Goal: Task Accomplishment & Management: Complete application form

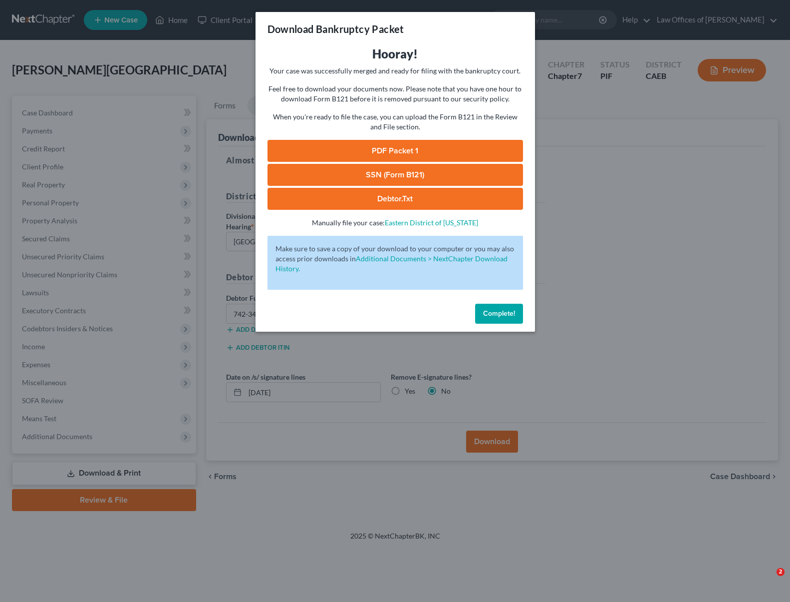
select select "0"
click at [427, 174] on link "SSN (Form B121)" at bounding box center [396, 175] width 256 height 22
click at [491, 316] on span "Complete!" at bounding box center [499, 313] width 32 height 8
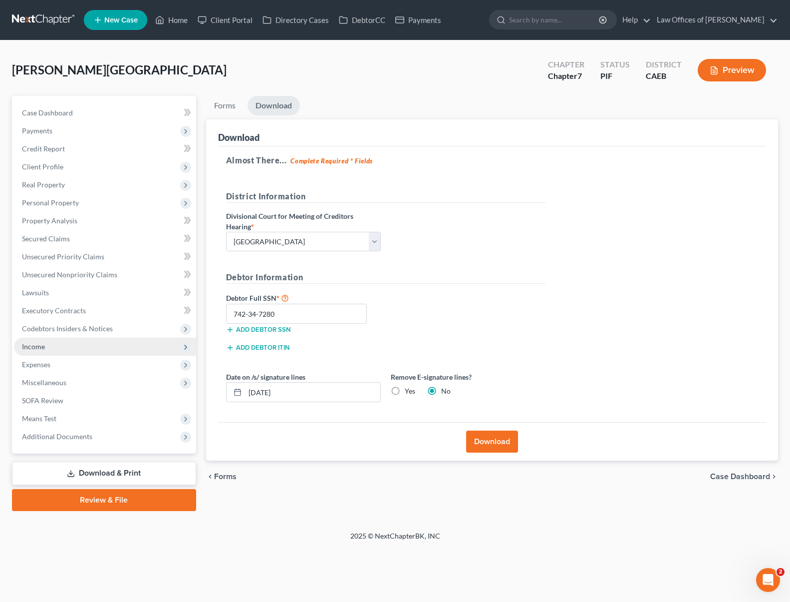
click at [84, 350] on span "Income" at bounding box center [105, 347] width 182 height 18
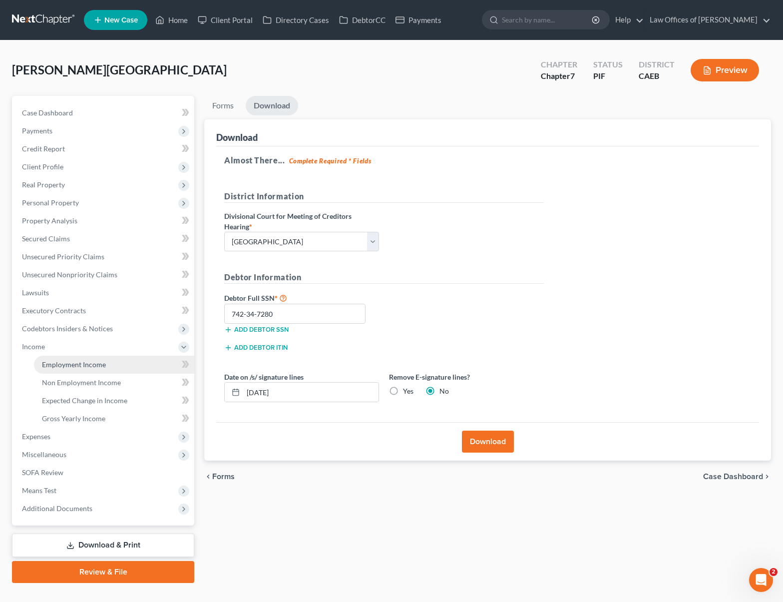
click at [92, 362] on span "Employment Income" at bounding box center [74, 364] width 64 height 8
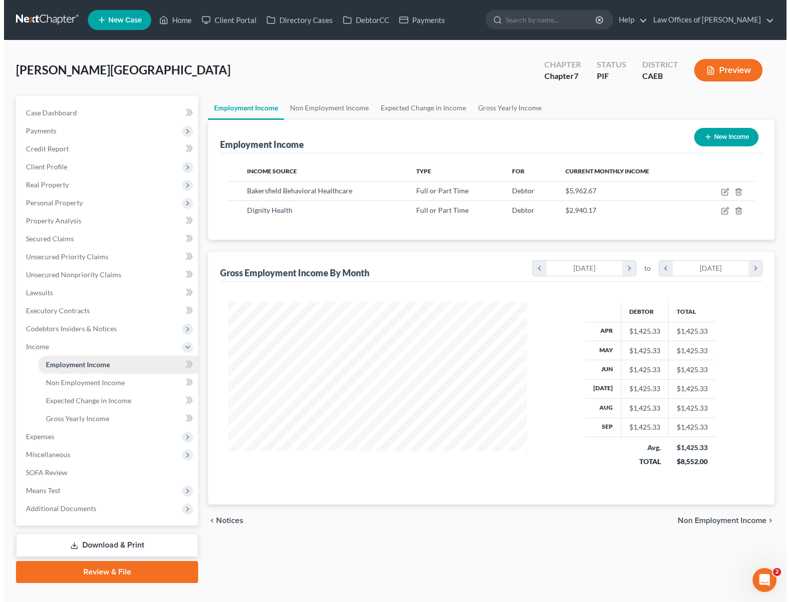
scroll to position [179, 319]
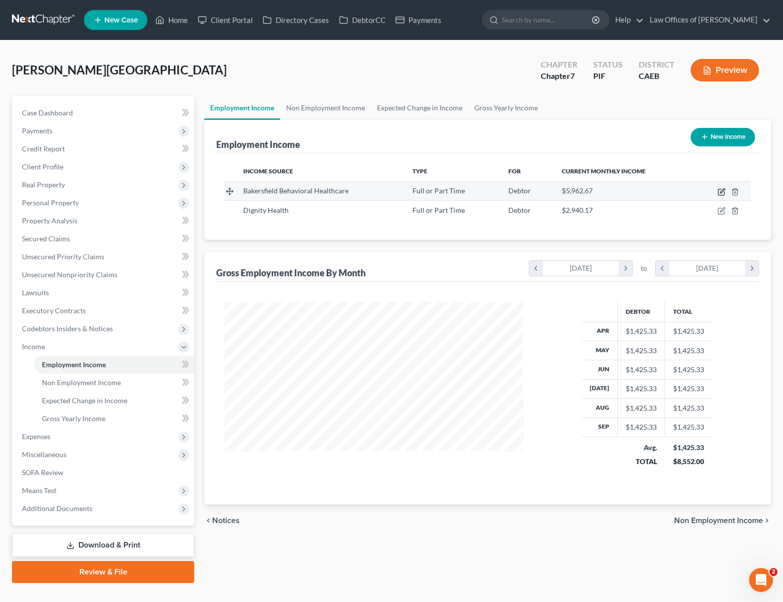
click at [721, 191] on icon "button" at bounding box center [722, 192] width 8 height 8
select select "0"
select select "4"
select select "2"
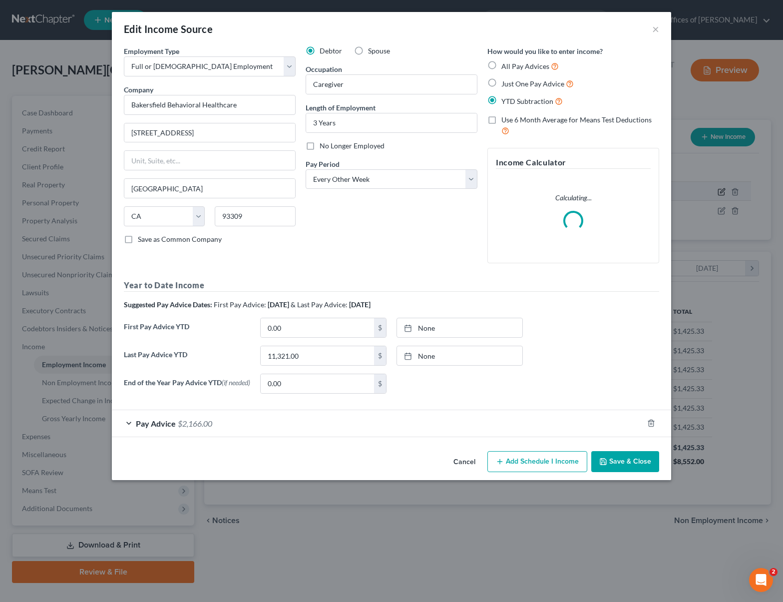
scroll to position [179, 322]
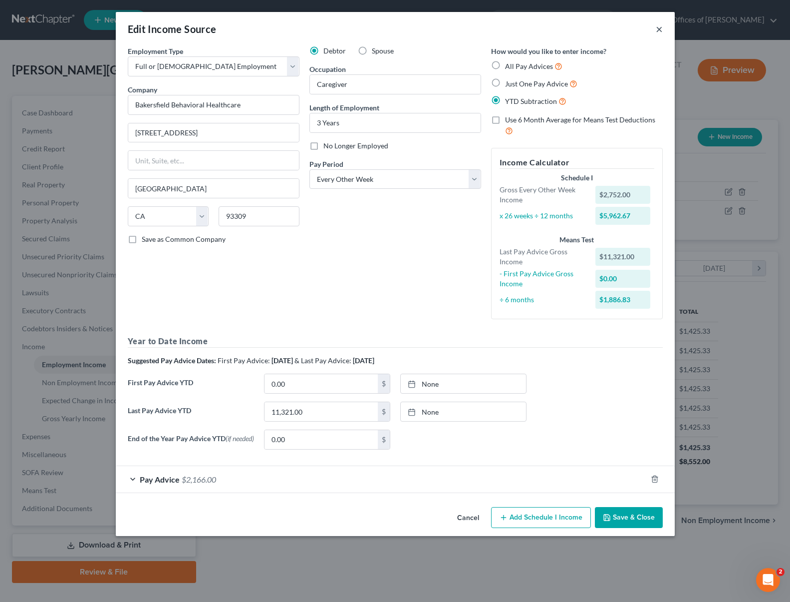
click at [657, 29] on button "×" at bounding box center [659, 29] width 7 height 12
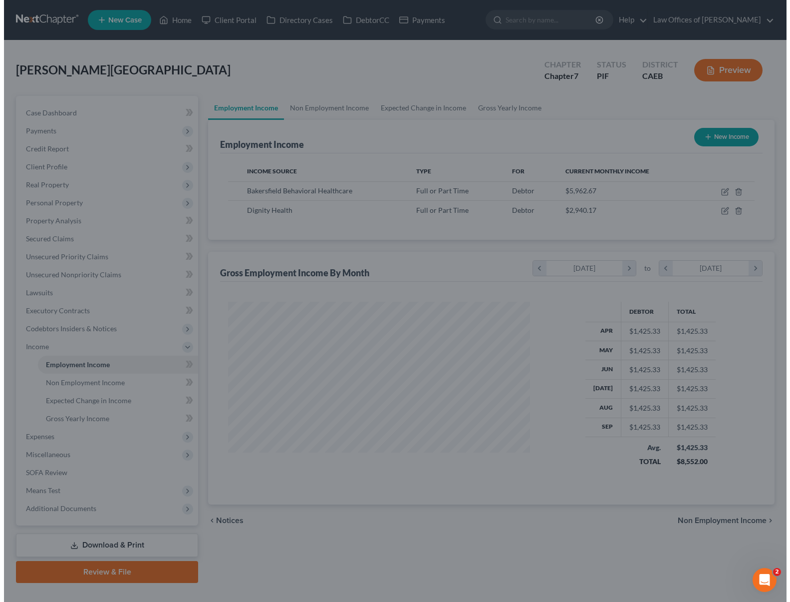
scroll to position [499173, 499033]
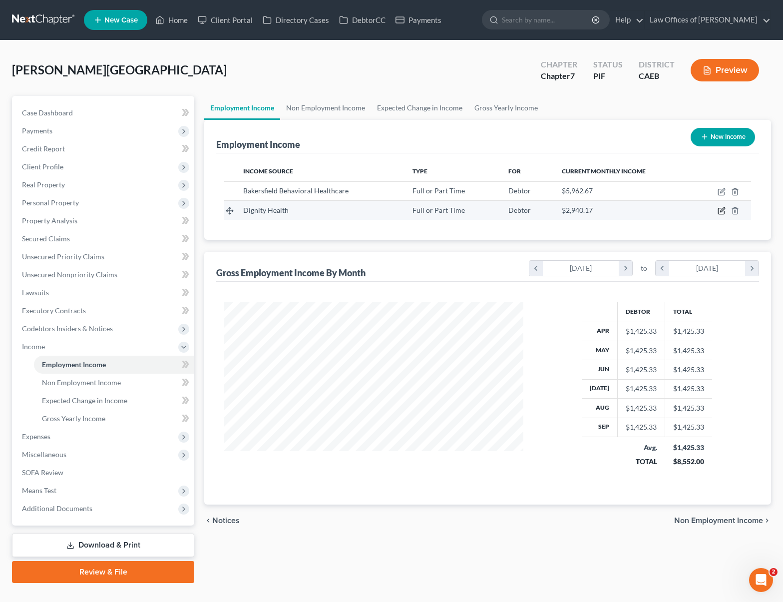
click at [720, 210] on icon "button" at bounding box center [722, 211] width 8 height 8
select select "0"
select select "4"
select select "2"
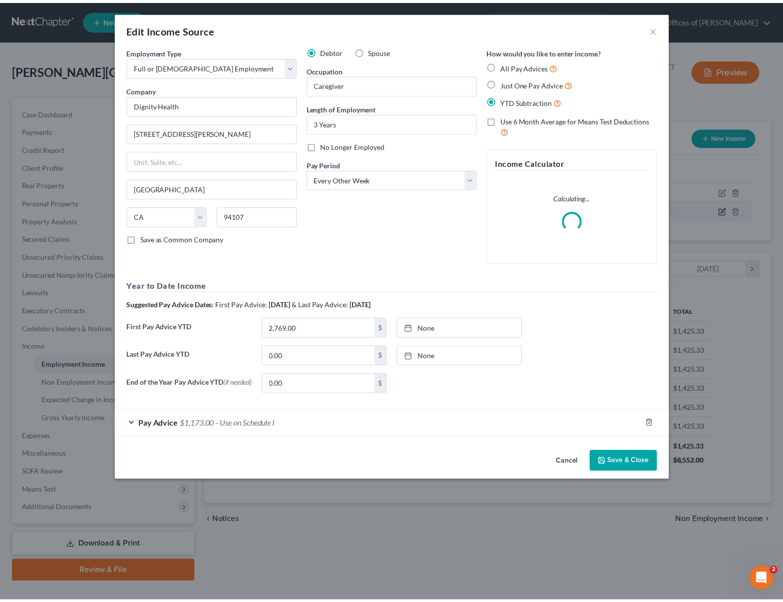
scroll to position [179, 322]
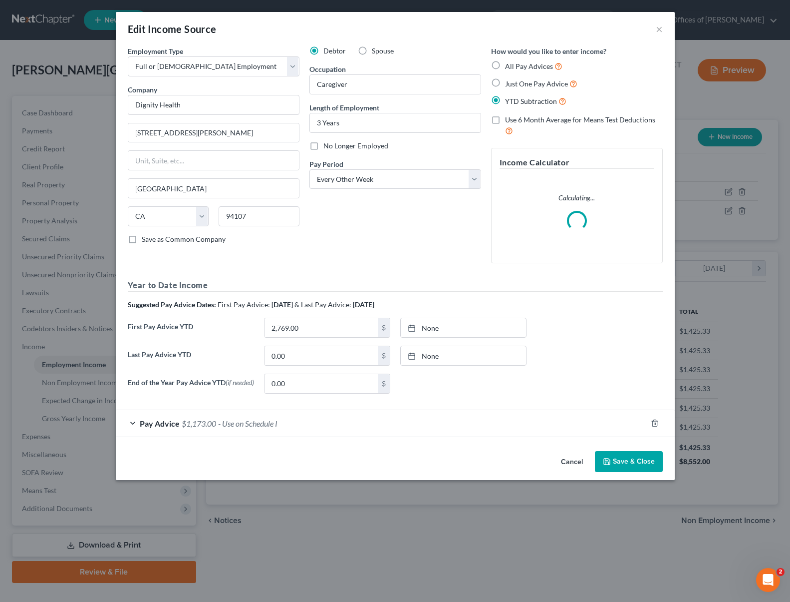
click at [372, 53] on label "Spouse" at bounding box center [383, 51] width 22 height 10
click at [376, 52] on input "Spouse" at bounding box center [379, 49] width 6 height 6
radio input "true"
click at [622, 465] on button "Save & Close" at bounding box center [629, 461] width 68 height 21
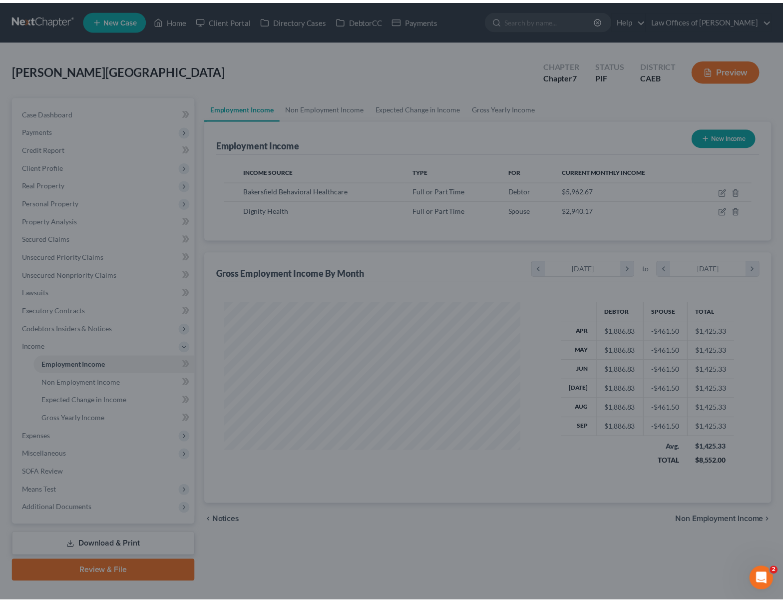
scroll to position [499173, 499033]
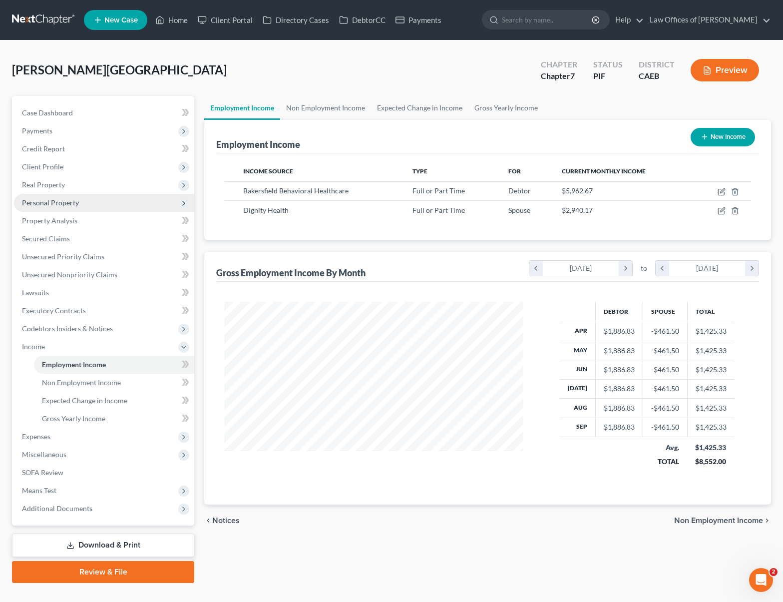
click at [75, 198] on span "Personal Property" at bounding box center [50, 202] width 57 height 8
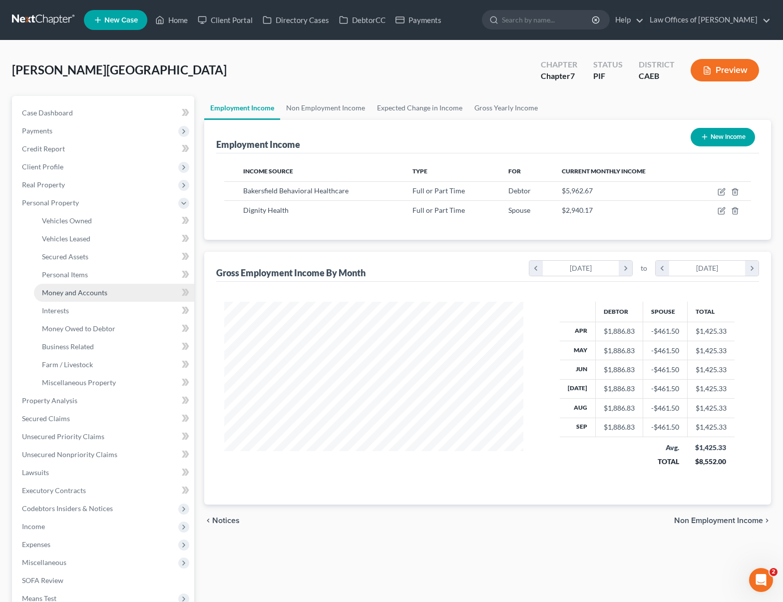
click at [100, 293] on span "Money and Accounts" at bounding box center [74, 292] width 65 height 8
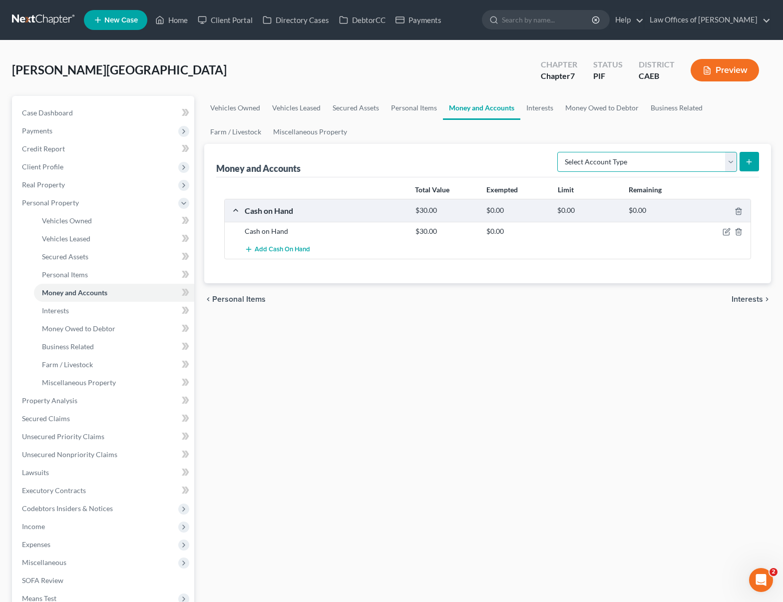
click at [732, 160] on select "Select Account Type Brokerage Cash on Hand Certificates of Deposit Checking Acc…" at bounding box center [647, 162] width 180 height 20
select select "checking"
click at [559, 152] on select "Select Account Type Brokerage Cash on Hand Certificates of Deposit Checking Acc…" at bounding box center [647, 162] width 180 height 20
click at [749, 163] on icon "submit" at bounding box center [749, 162] width 8 height 8
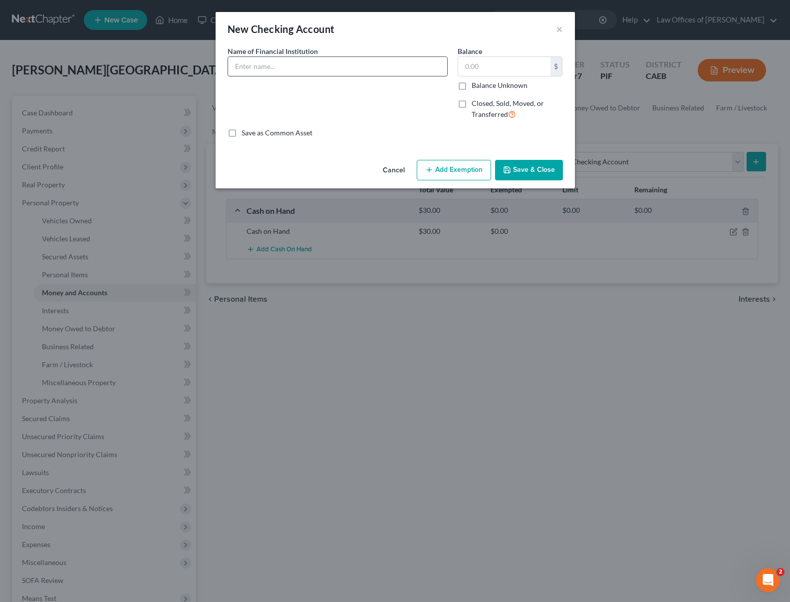
click at [283, 68] on input "text" at bounding box center [337, 66] width 219 height 19
type input "Chase Bank"
click at [509, 68] on input "text" at bounding box center [504, 66] width 92 height 19
type input "75.00"
click at [538, 173] on button "Save & Close" at bounding box center [529, 170] width 68 height 21
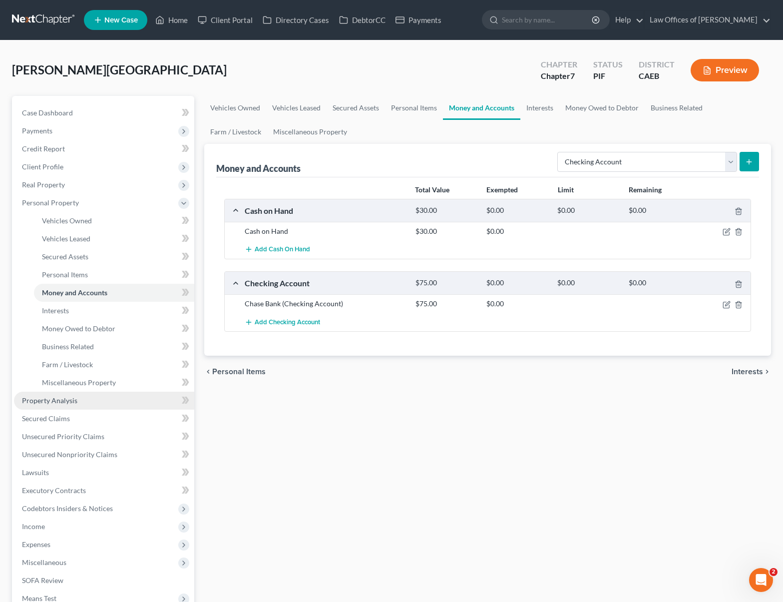
click at [84, 401] on link "Property Analysis" at bounding box center [104, 400] width 180 height 18
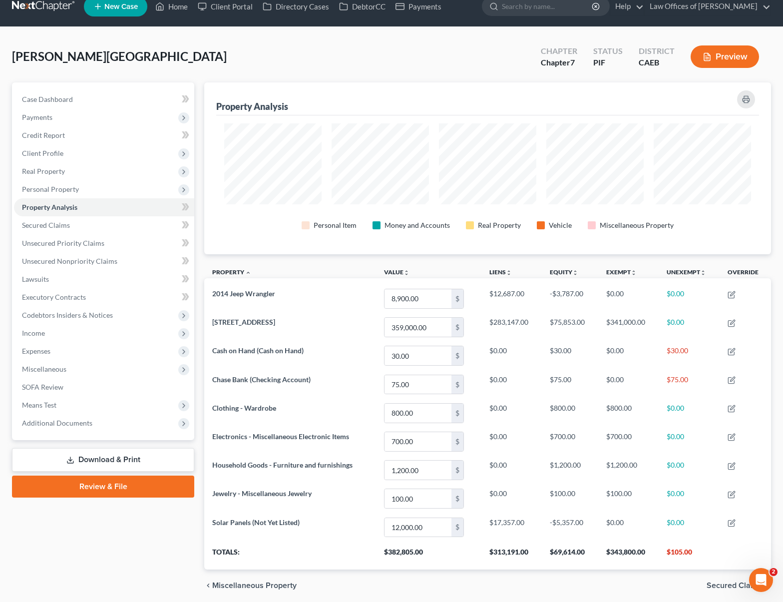
scroll to position [11, 0]
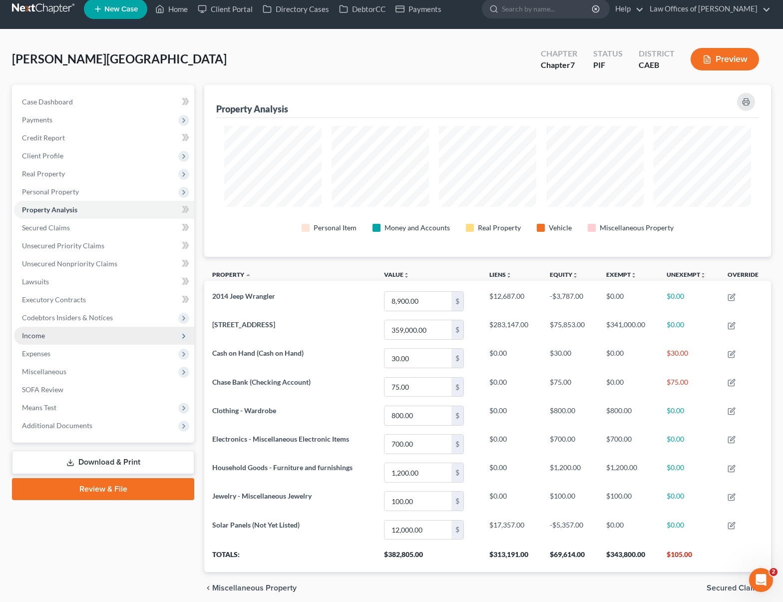
click at [56, 337] on span "Income" at bounding box center [104, 336] width 180 height 18
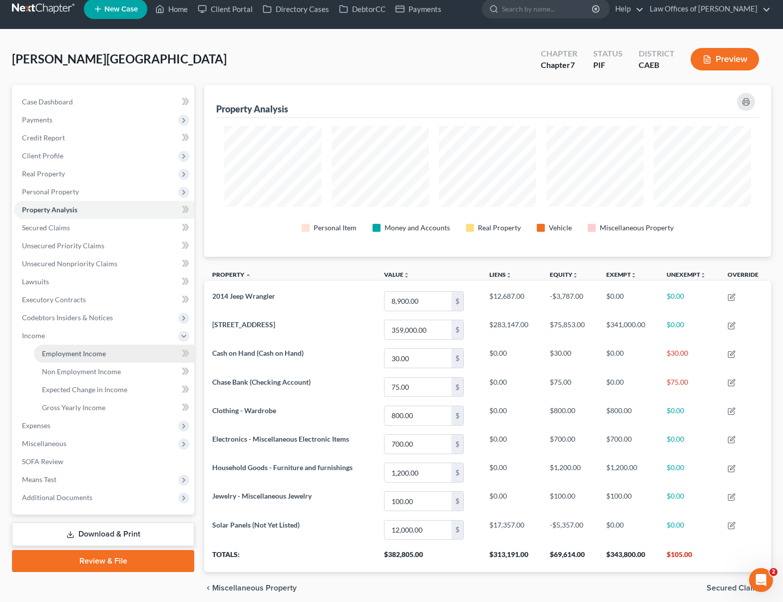
click at [112, 350] on link "Employment Income" at bounding box center [114, 354] width 160 height 18
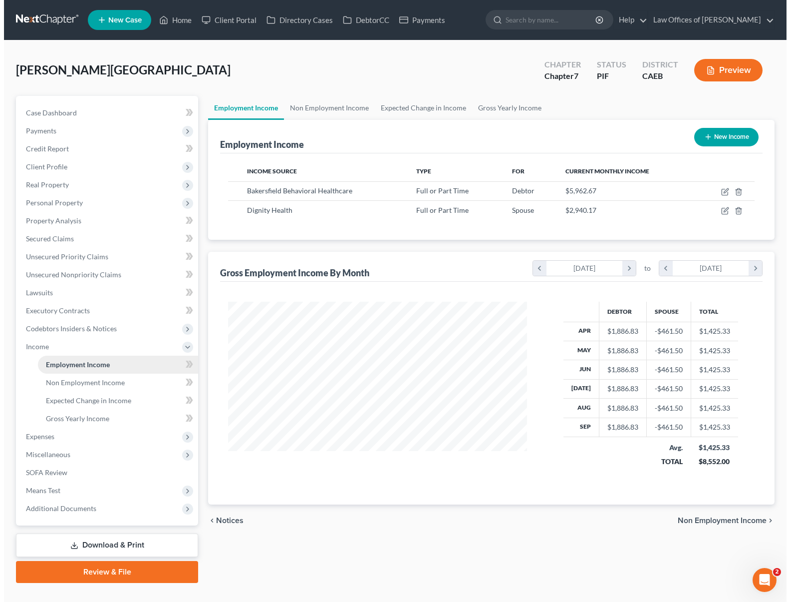
scroll to position [179, 319]
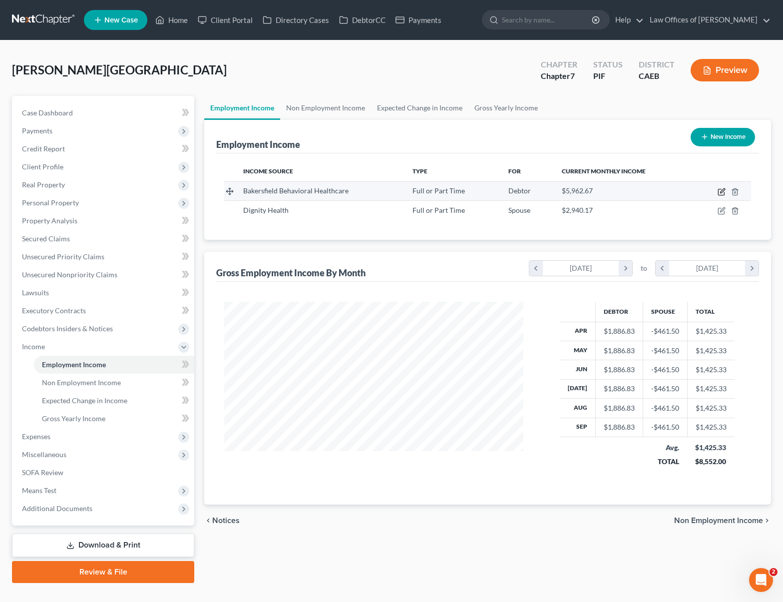
click at [723, 193] on icon "button" at bounding box center [722, 192] width 8 height 8
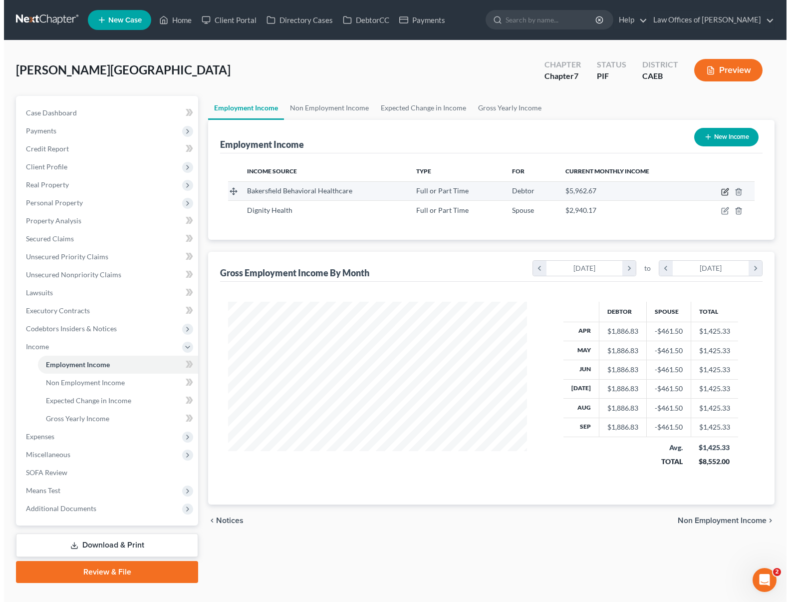
scroll to position [179, 322]
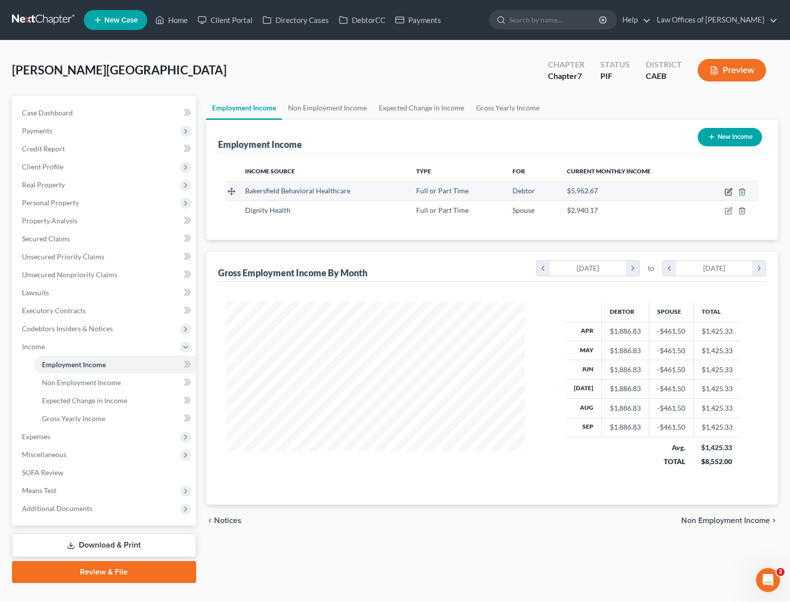
select select "0"
select select "4"
select select "2"
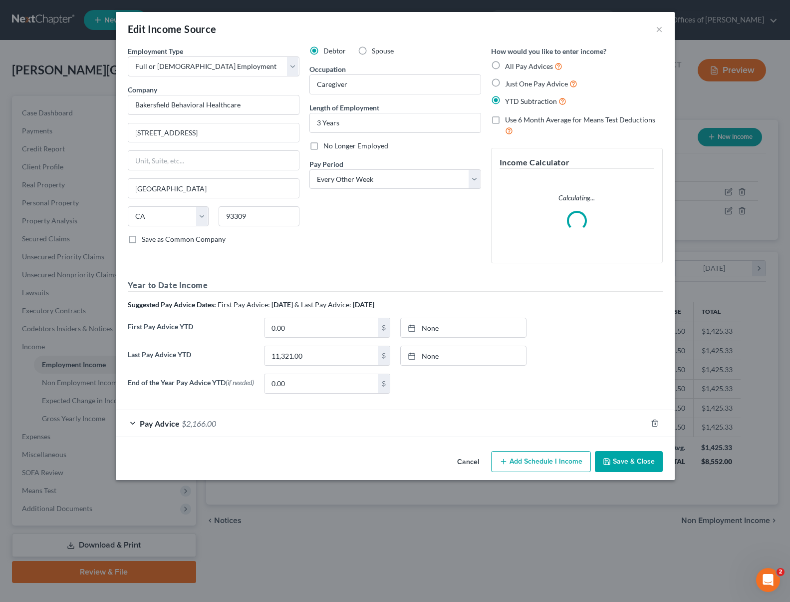
click at [201, 422] on span "$2,166.00" at bounding box center [199, 422] width 34 height 9
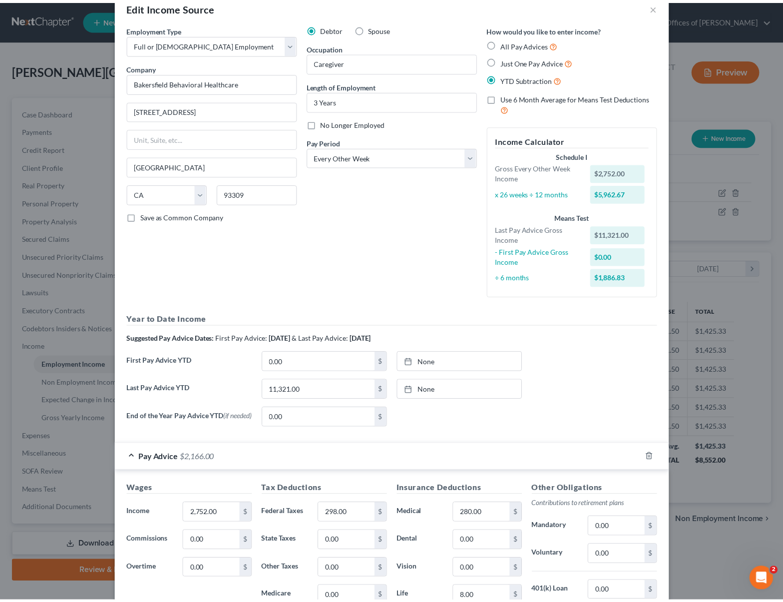
scroll to position [0, 0]
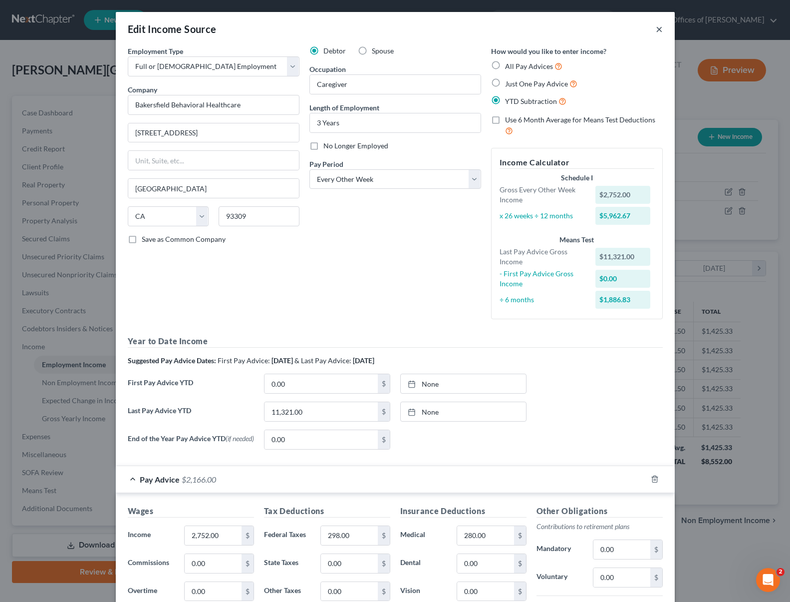
click at [656, 30] on button "×" at bounding box center [659, 29] width 7 height 12
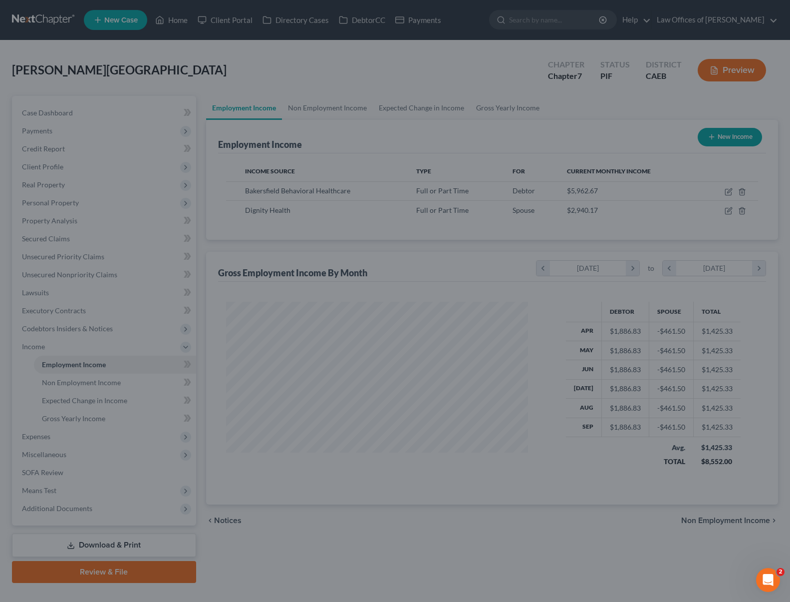
scroll to position [499173, 499033]
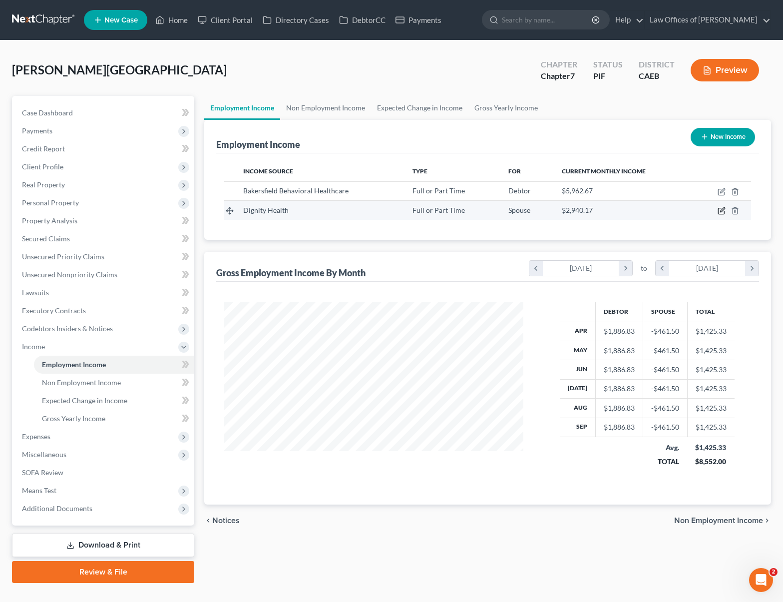
click at [721, 212] on icon "button" at bounding box center [722, 210] width 4 height 4
select select "0"
select select "4"
select select "2"
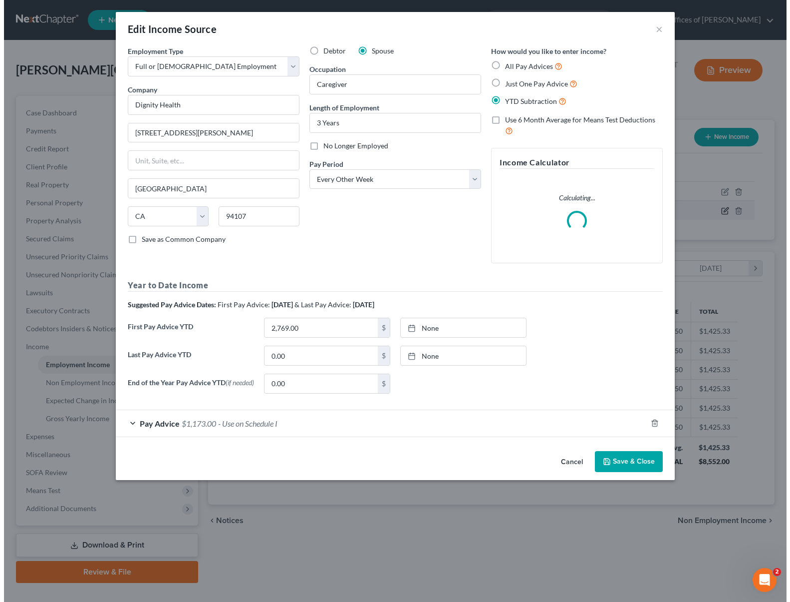
scroll to position [179, 322]
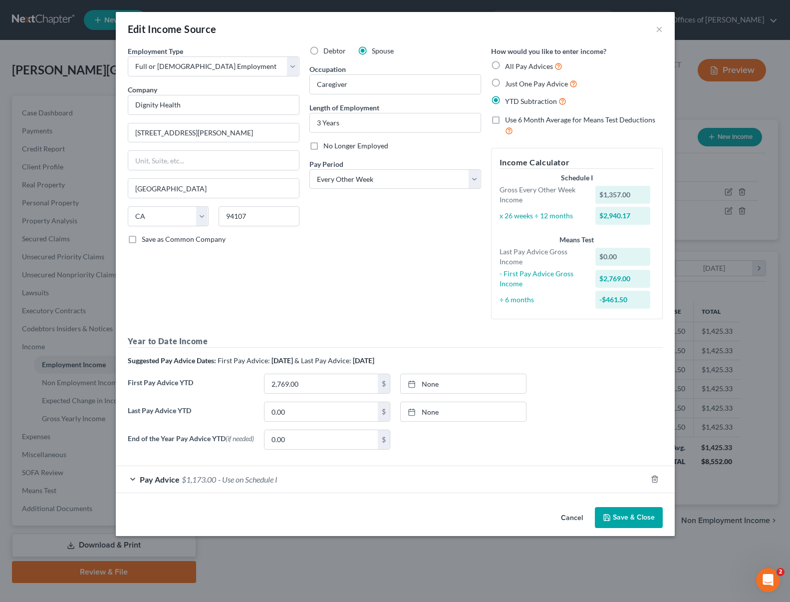
click at [233, 479] on span "- Use on Schedule I" at bounding box center [247, 478] width 59 height 9
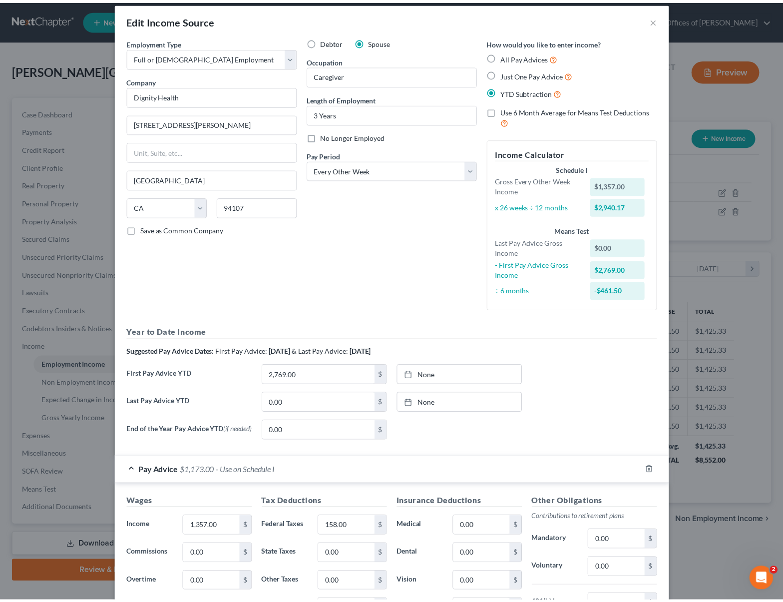
scroll to position [0, 0]
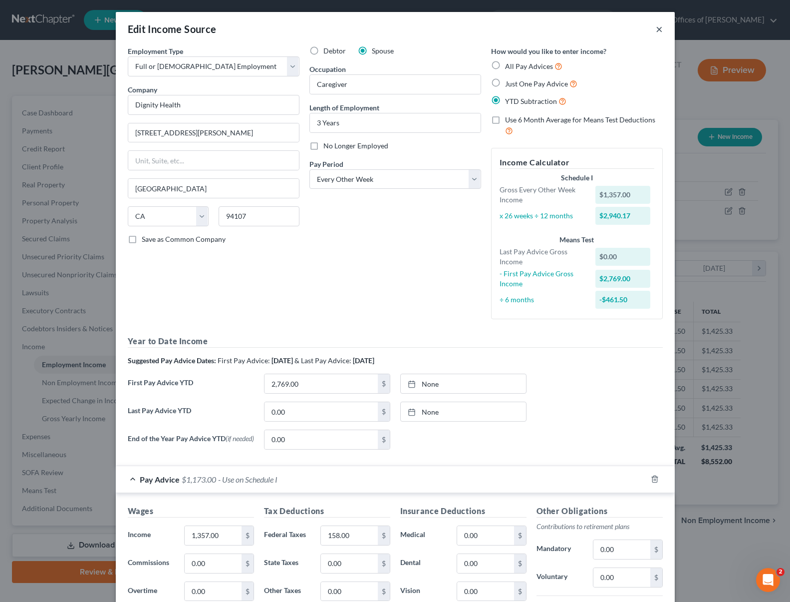
click at [656, 32] on button "×" at bounding box center [659, 29] width 7 height 12
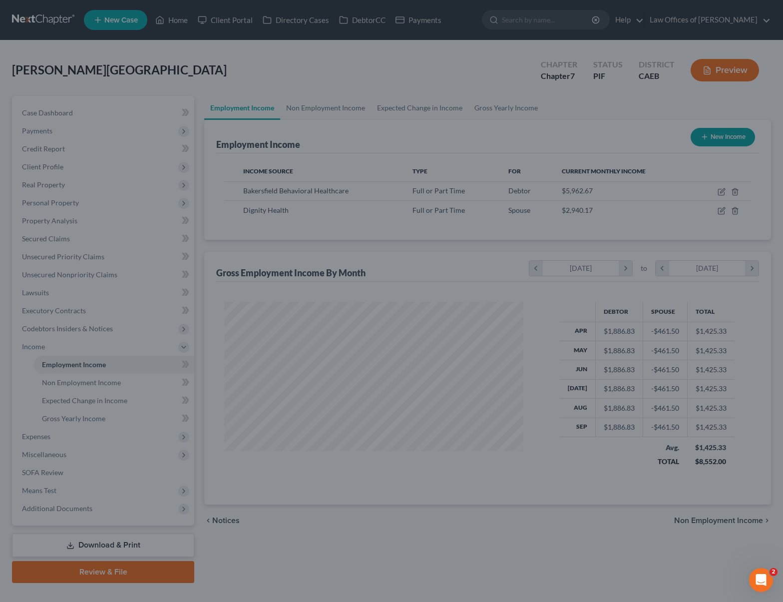
scroll to position [499173, 499033]
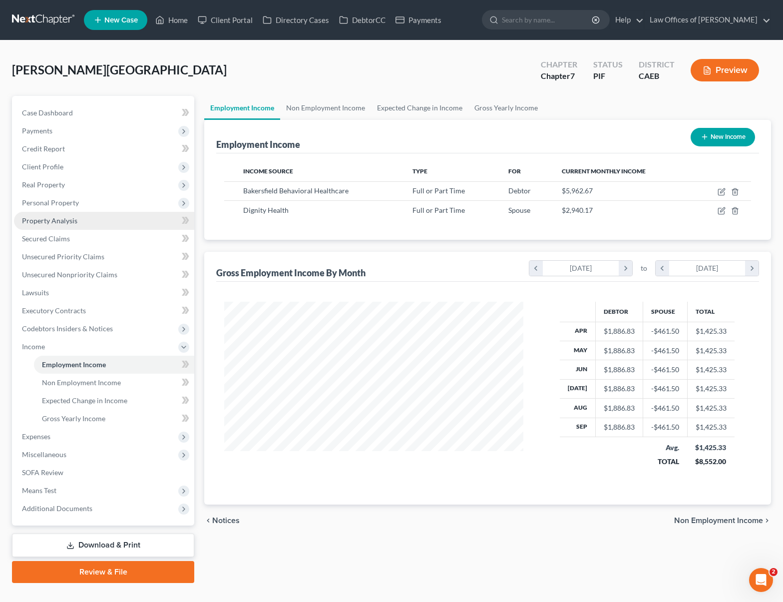
click at [96, 222] on link "Property Analysis" at bounding box center [104, 221] width 180 height 18
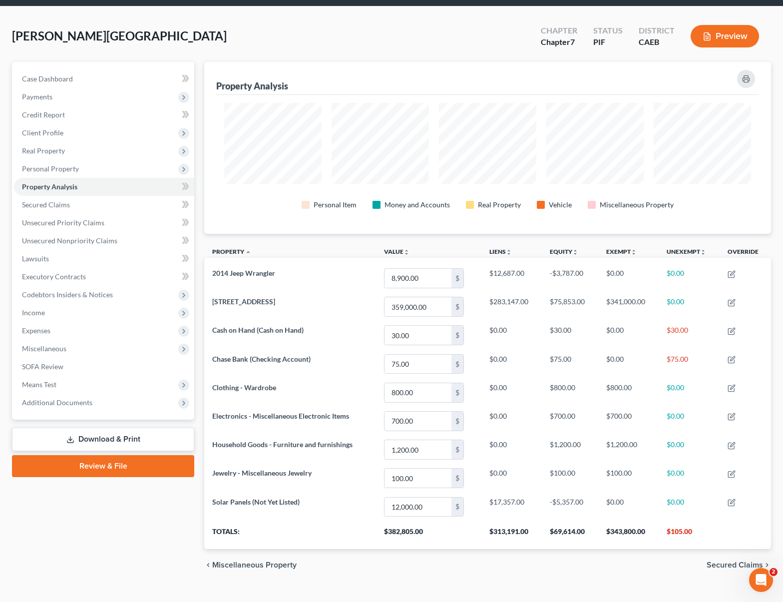
scroll to position [50, 0]
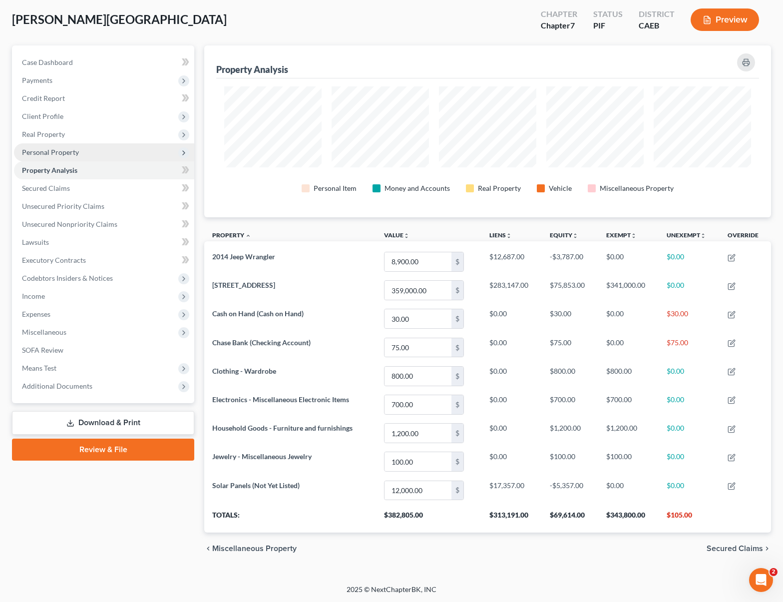
click at [95, 156] on span "Personal Property" at bounding box center [104, 152] width 180 height 18
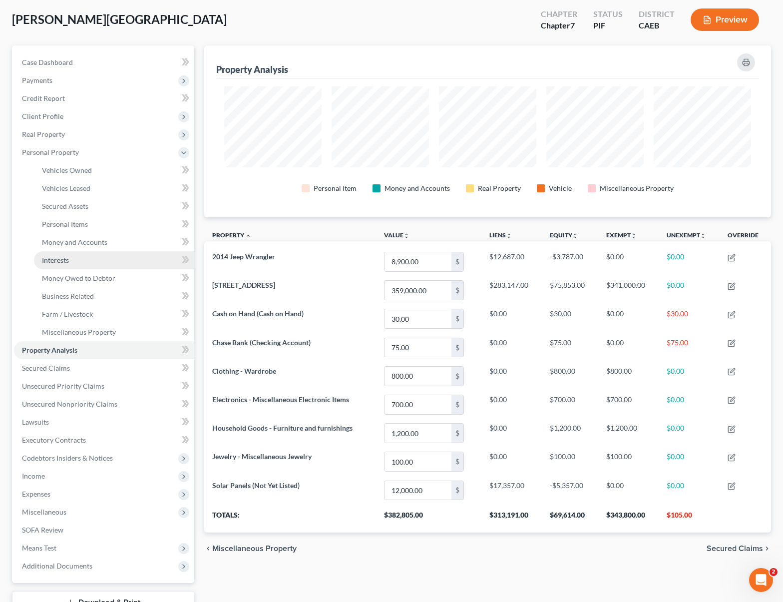
click at [83, 261] on link "Interests" at bounding box center [114, 260] width 160 height 18
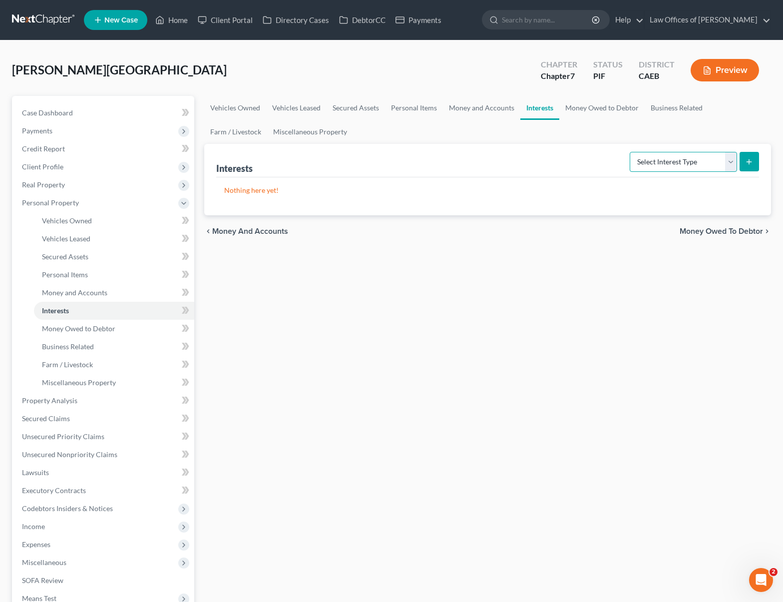
click at [733, 161] on select "Select Interest Type 401K Annuity Bond Education IRA Government Bond Government…" at bounding box center [683, 162] width 107 height 20
select select "term_life_insurance"
click at [631, 152] on select "Select Interest Type 401K Annuity Bond Education IRA Government Bond Government…" at bounding box center [683, 162] width 107 height 20
click at [751, 163] on icon "submit" at bounding box center [749, 162] width 8 height 8
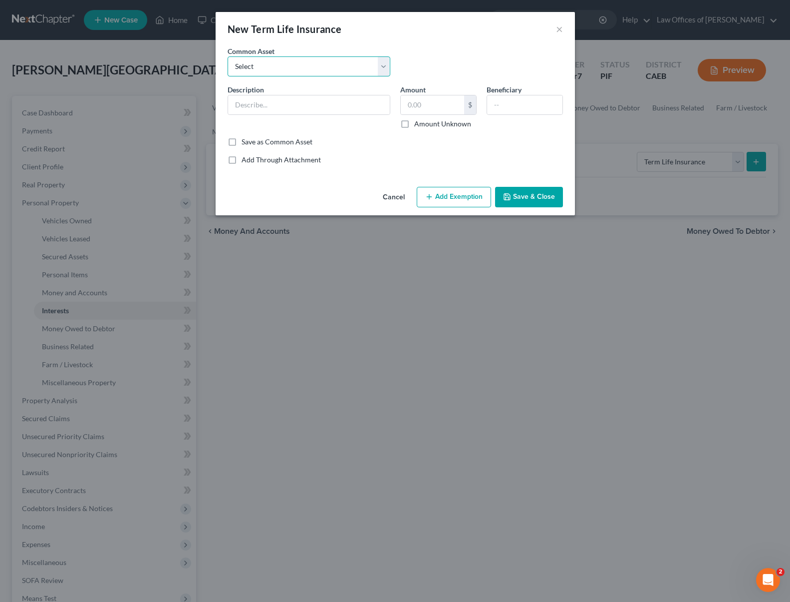
click at [383, 64] on select "Select Lincoln Life Insurance" at bounding box center [309, 66] width 163 height 20
click at [310, 107] on input "text" at bounding box center [309, 104] width 162 height 19
type input "Term Life Insurance @ Fidelity"
click at [509, 107] on input "text" at bounding box center [524, 104] width 75 height 19
type input "Debtor"
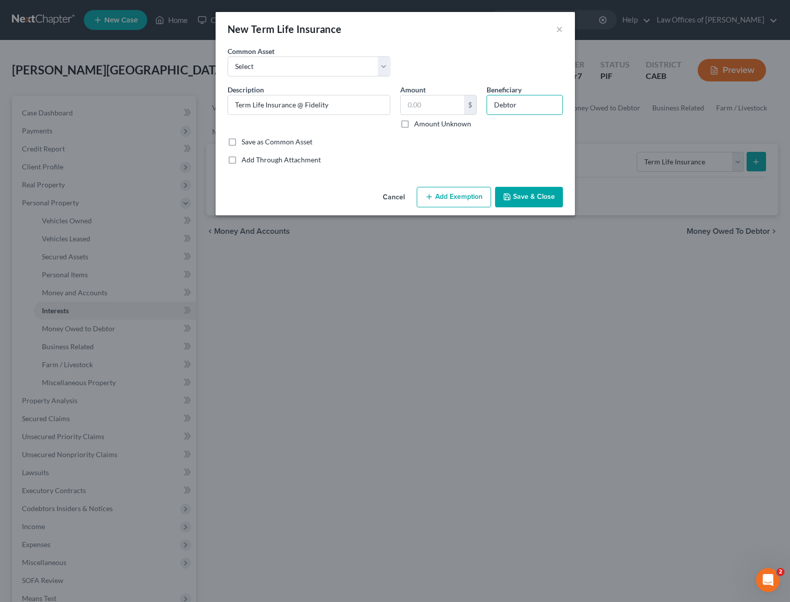
click at [536, 193] on button "Save & Close" at bounding box center [529, 197] width 68 height 21
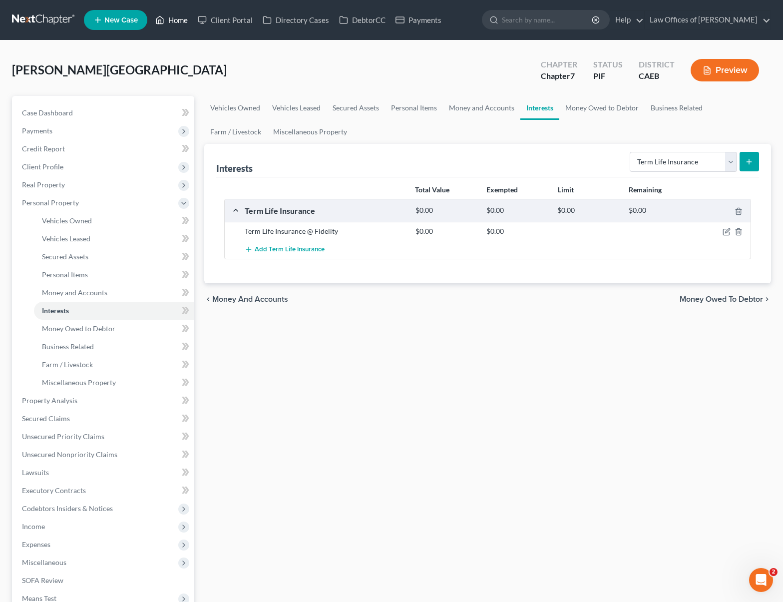
click at [180, 21] on link "Home" at bounding box center [171, 20] width 42 height 18
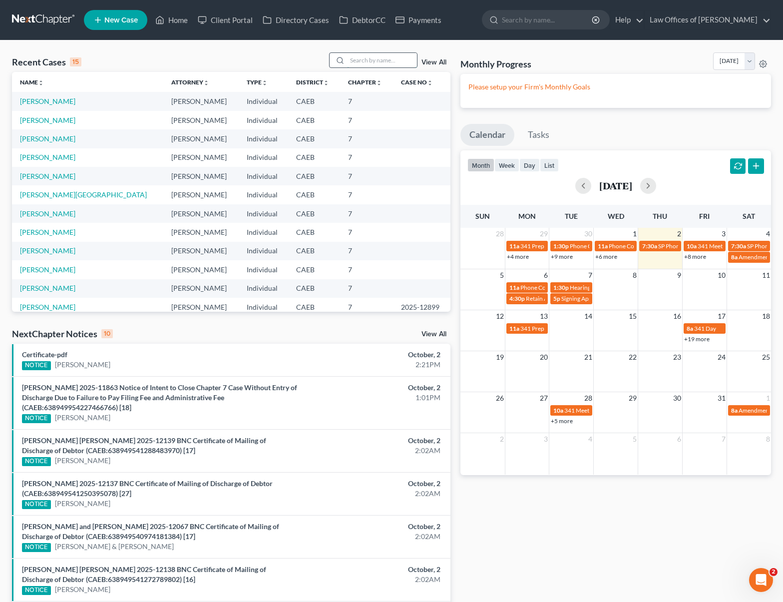
click at [370, 58] on input "search" at bounding box center [382, 60] width 70 height 14
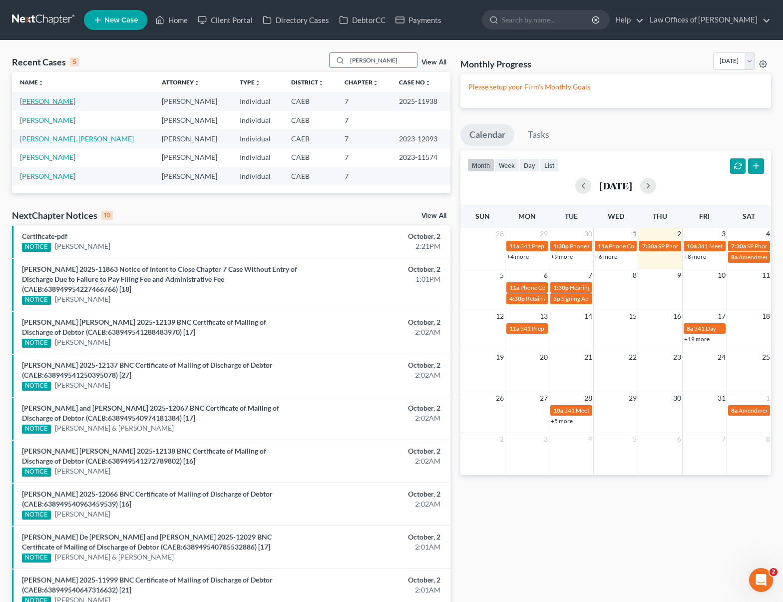
type input "[PERSON_NAME]"
click at [57, 102] on link "[PERSON_NAME]" at bounding box center [47, 101] width 55 height 8
select select "0"
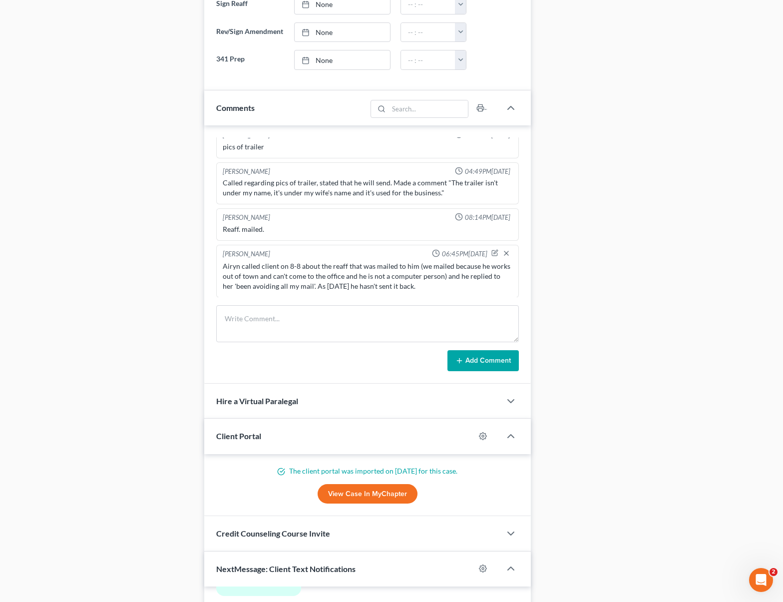
scroll to position [542, 0]
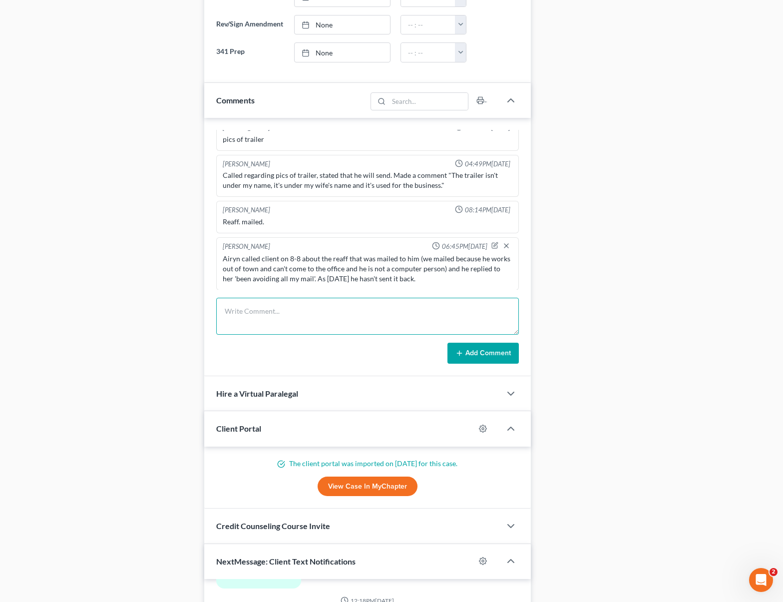
click at [235, 311] on textarea at bounding box center [367, 316] width 303 height 37
click at [264, 317] on textarea at bounding box center [367, 316] width 303 height 37
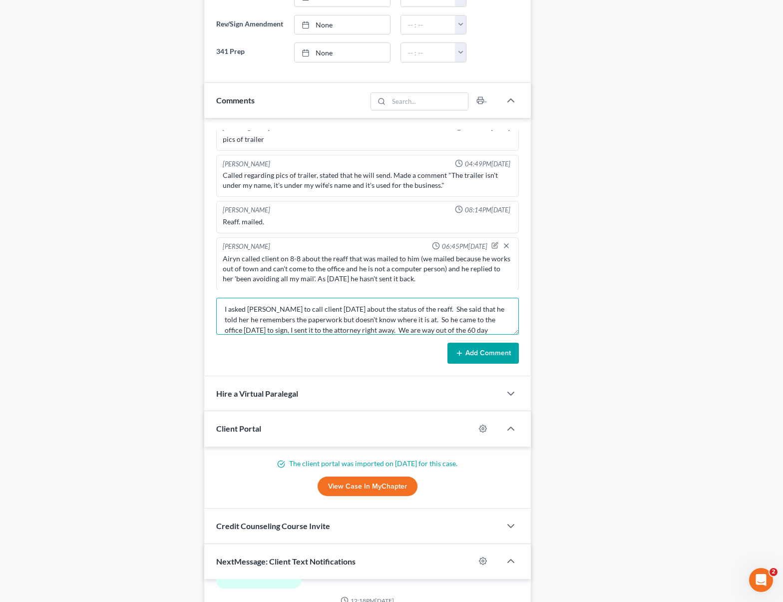
type textarea "I asked [PERSON_NAME] to call client [DATE] about the status of the reaff. She …"
click at [487, 348] on button "Add Comment" at bounding box center [482, 353] width 71 height 21
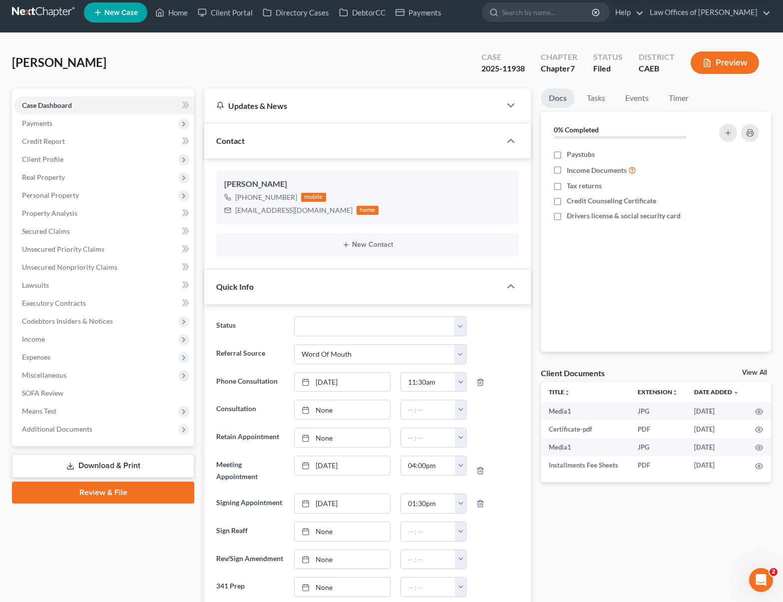
scroll to position [0, 0]
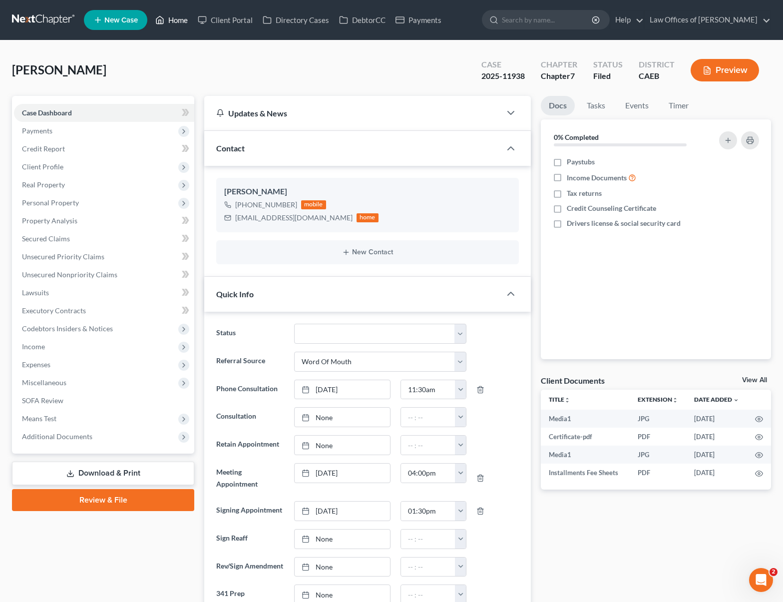
click at [187, 22] on link "Home" at bounding box center [171, 20] width 42 height 18
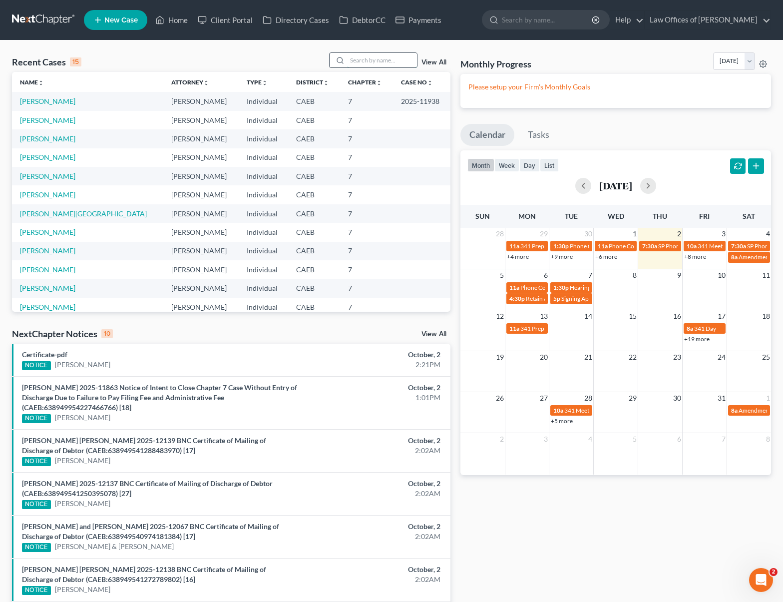
click at [362, 60] on input "search" at bounding box center [382, 60] width 70 height 14
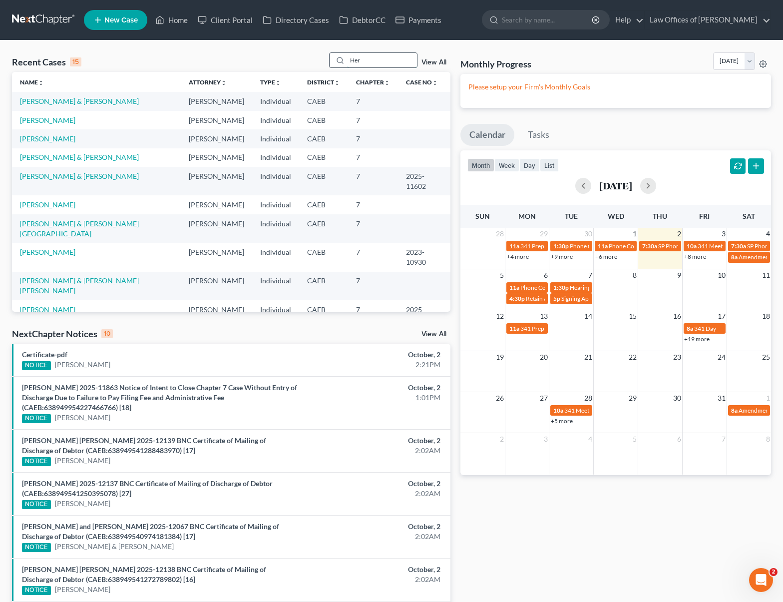
click at [374, 63] on input "Her" at bounding box center [382, 60] width 70 height 14
drag, startPoint x: 373, startPoint y: 62, endPoint x: 315, endPoint y: 57, distance: 57.6
click at [315, 57] on div "Recent Cases 15 Her View All" at bounding box center [231, 61] width 438 height 19
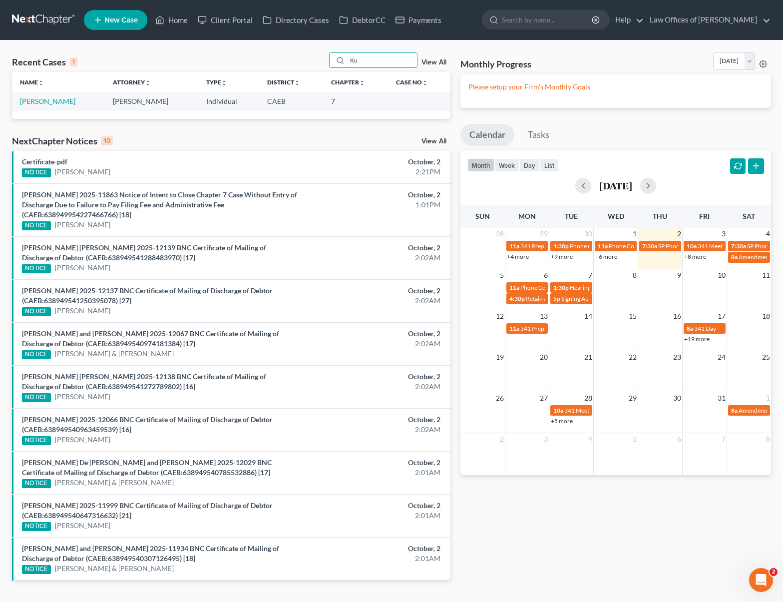
type input "K"
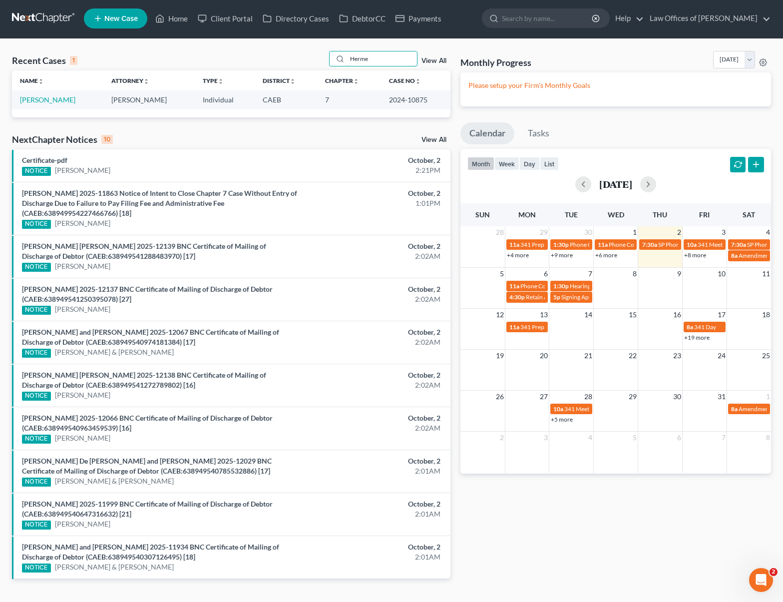
scroll to position [2, 0]
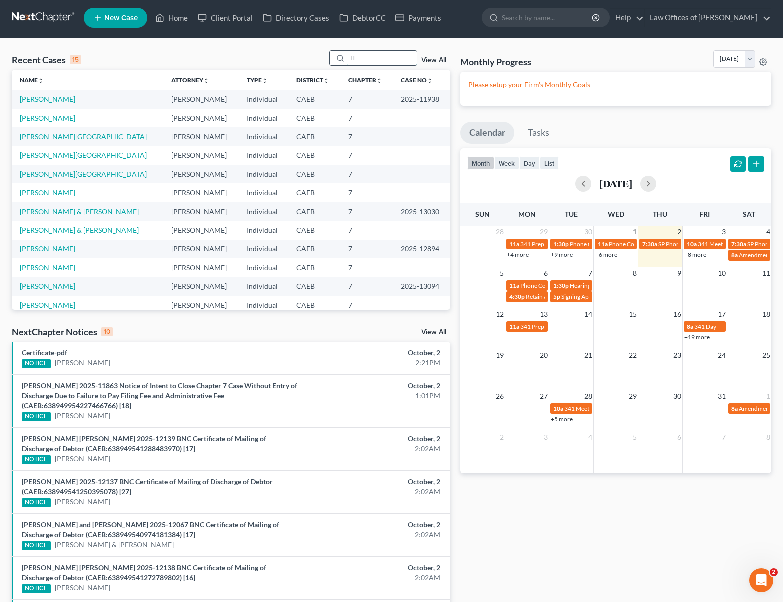
drag, startPoint x: 372, startPoint y: 60, endPoint x: 336, endPoint y: 56, distance: 36.7
click at [336, 56] on div "H" at bounding box center [373, 57] width 89 height 15
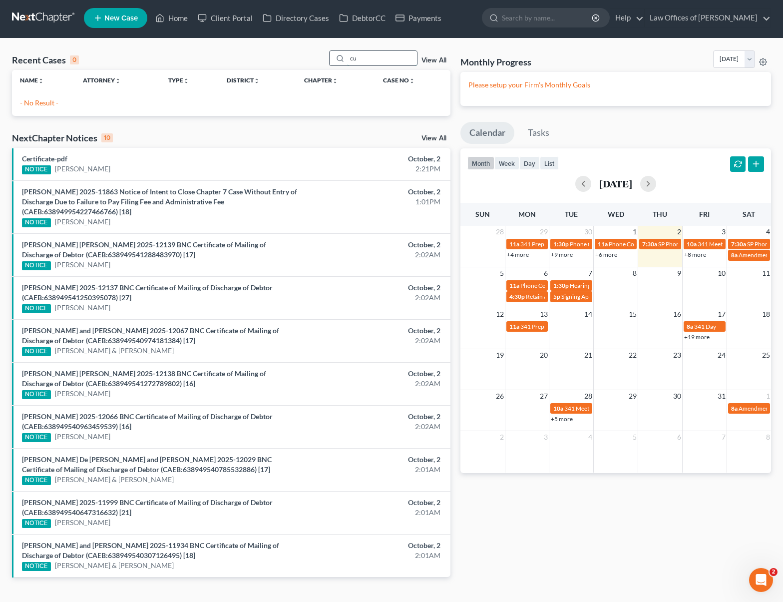
type input "c"
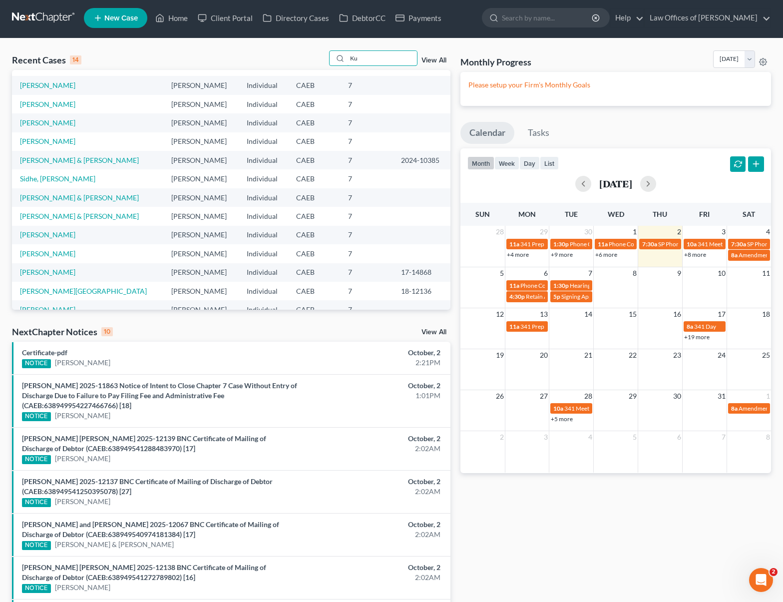
scroll to position [17, 0]
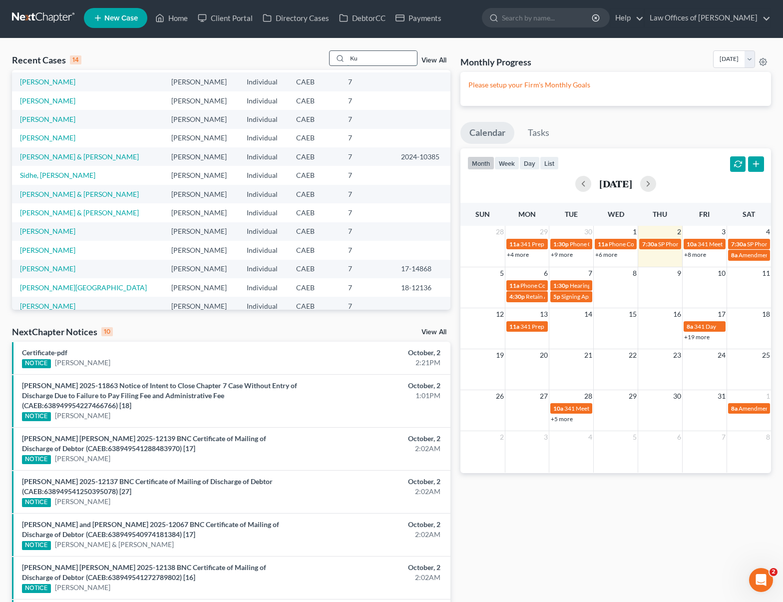
type input "K"
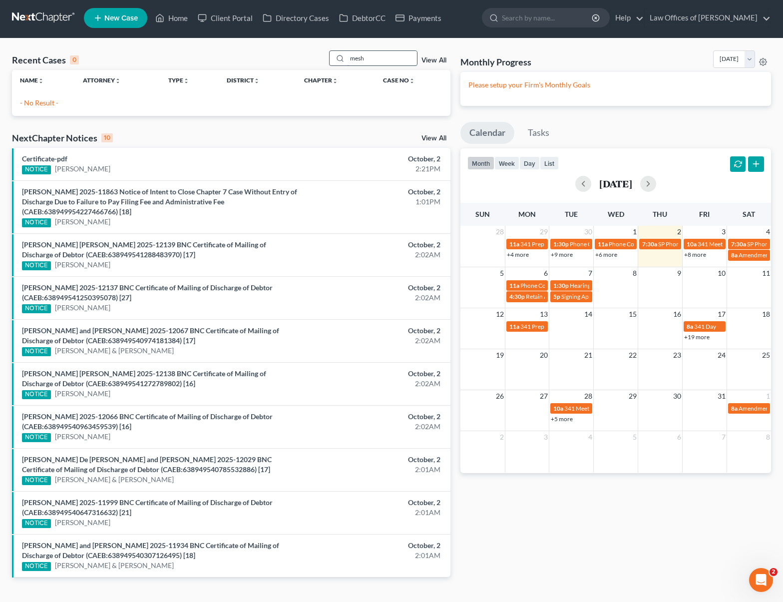
scroll to position [0, 0]
type input "m"
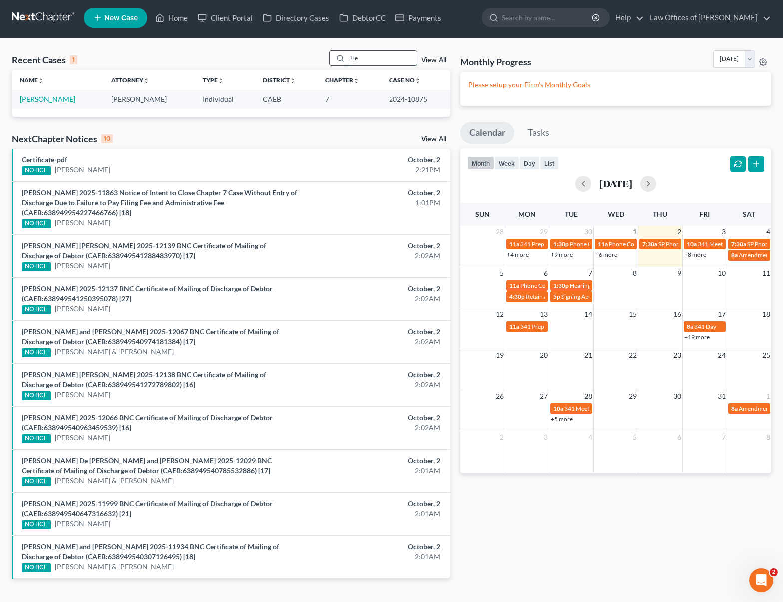
type input "H"
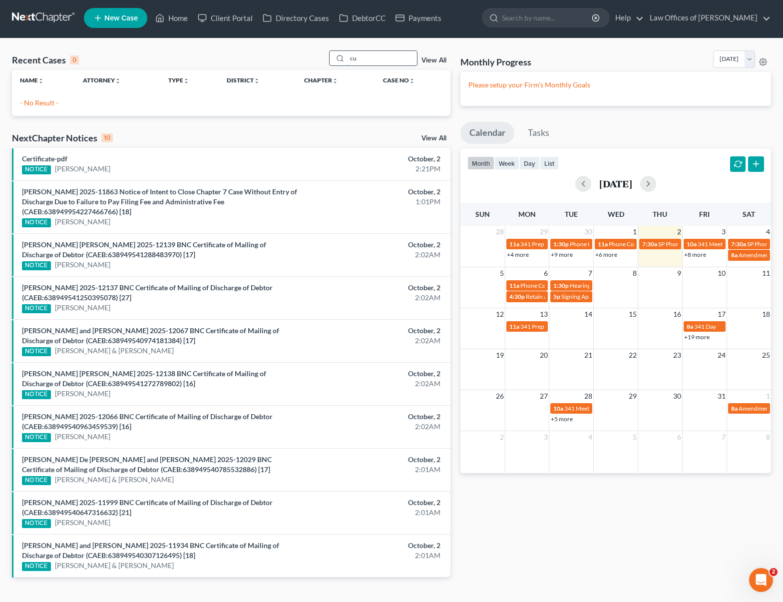
type input "c"
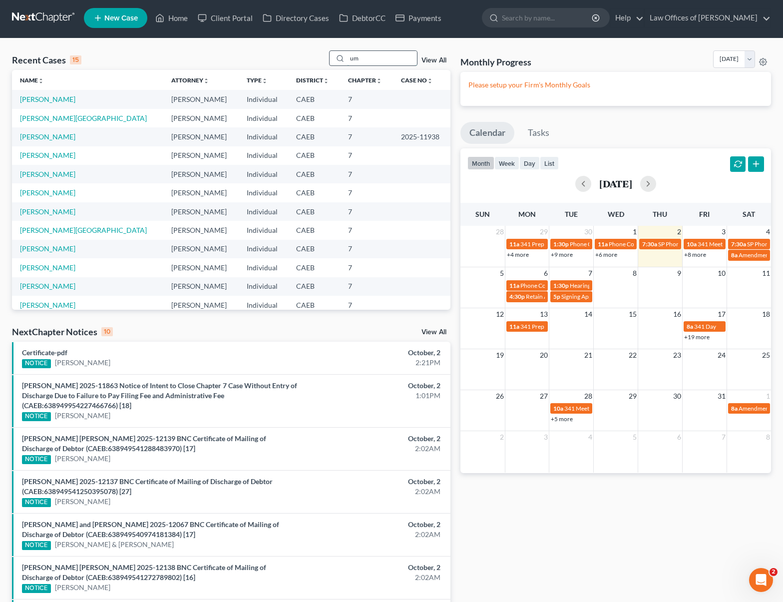
type input "u"
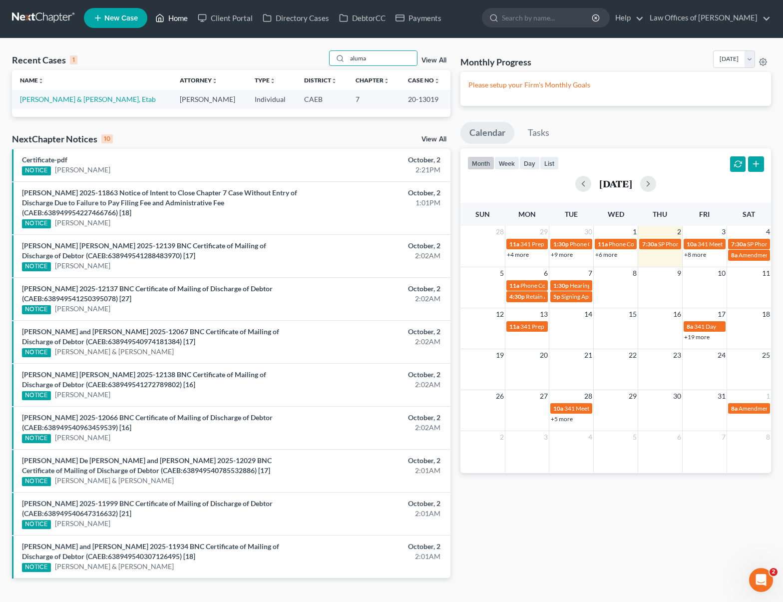
click at [176, 18] on link "Home" at bounding box center [171, 18] width 42 height 18
click at [172, 19] on link "Home" at bounding box center [171, 18] width 42 height 18
click at [177, 18] on link "Home" at bounding box center [171, 18] width 42 height 18
drag, startPoint x: 694, startPoint y: 254, endPoint x: 612, endPoint y: 262, distance: 82.2
click at [691, 254] on link "+8 more" at bounding box center [695, 254] width 22 height 7
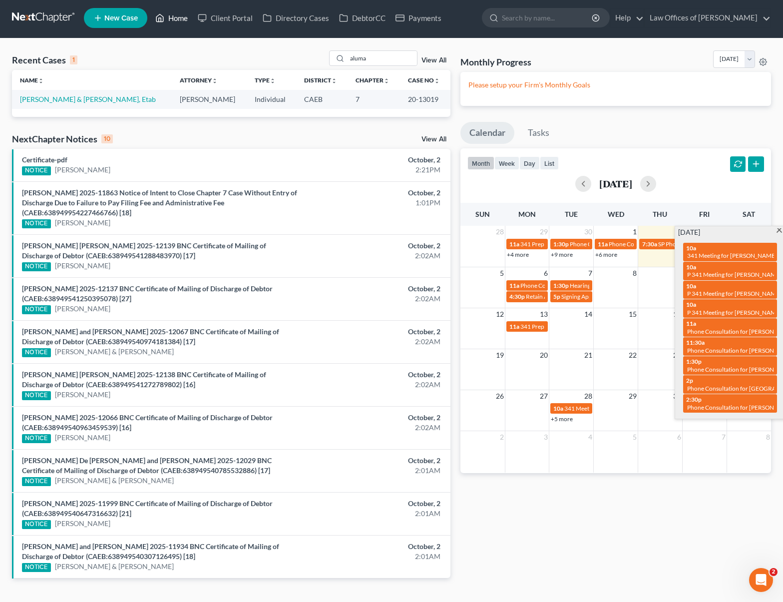
click at [172, 15] on link "Home" at bounding box center [171, 18] width 42 height 18
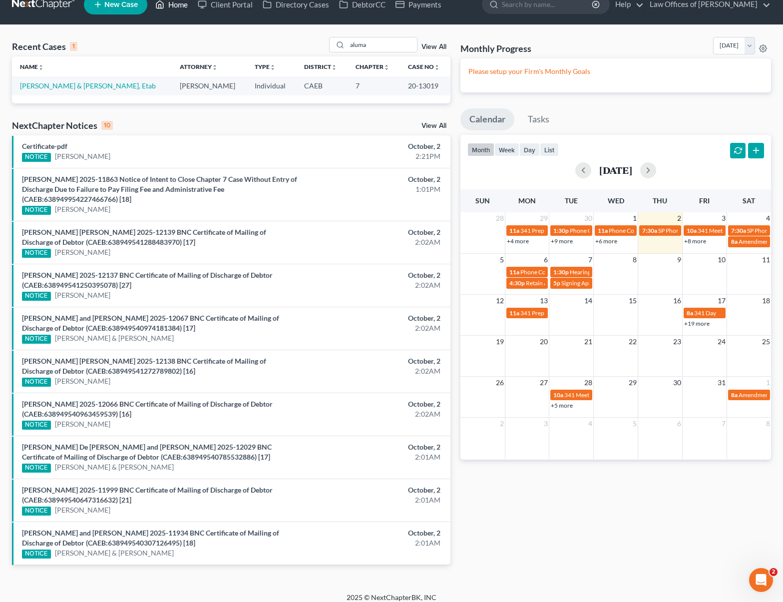
scroll to position [21, 0]
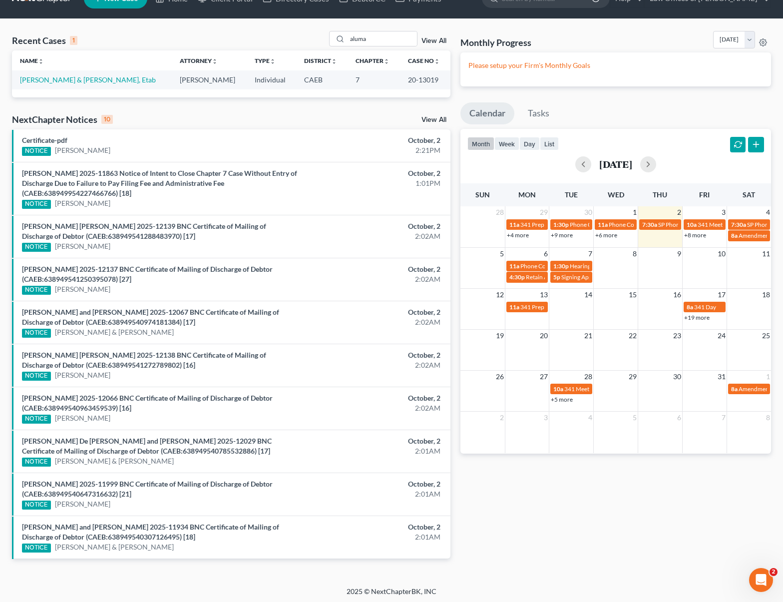
click at [691, 235] on link "+8 more" at bounding box center [695, 234] width 22 height 7
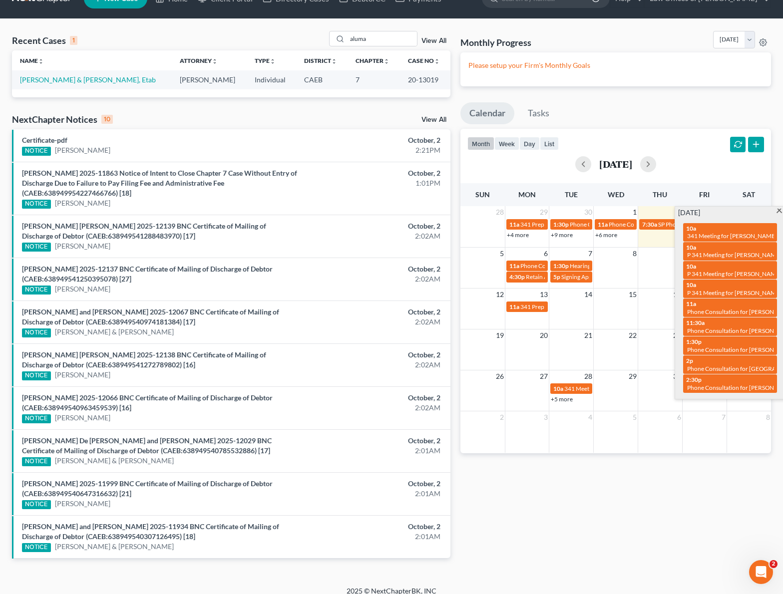
click at [778, 212] on span at bounding box center [778, 212] width 7 height 6
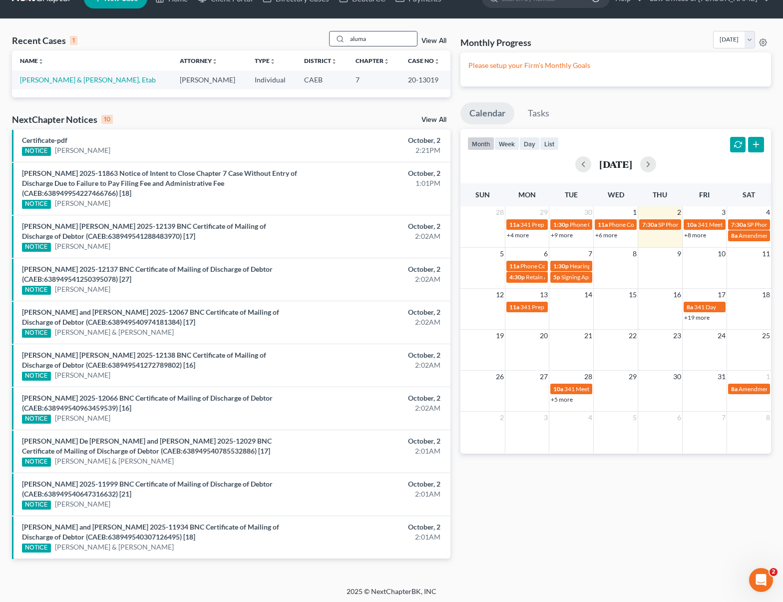
drag, startPoint x: 379, startPoint y: 37, endPoint x: 380, endPoint y: 42, distance: 5.6
click at [379, 38] on input "aluma" at bounding box center [382, 38] width 70 height 14
drag, startPoint x: 380, startPoint y: 42, endPoint x: 316, endPoint y: 30, distance: 65.0
click at [316, 30] on div "Recent Cases 1 aluma View All Name unfold_more expand_more expand_less Attorney…" at bounding box center [391, 302] width 783 height 567
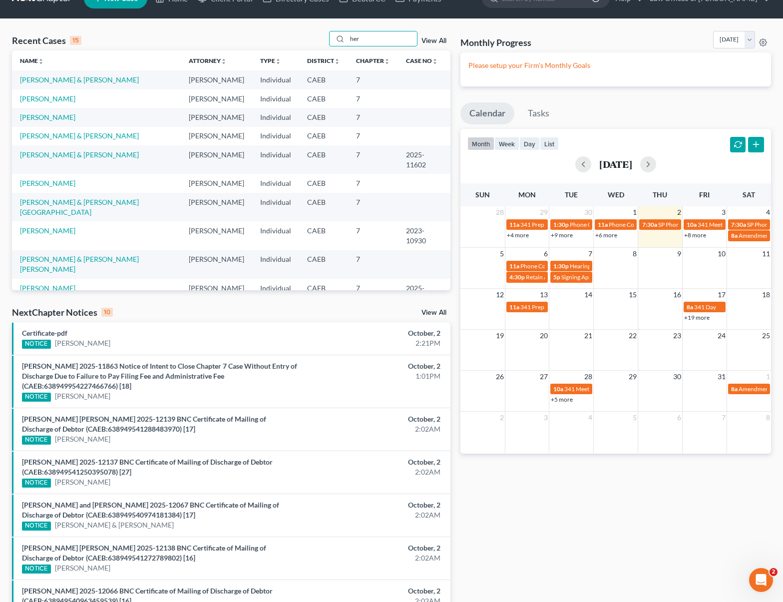
drag, startPoint x: 372, startPoint y: 40, endPoint x: 316, endPoint y: 36, distance: 55.6
click at [316, 36] on div "Recent Cases 15 her View All" at bounding box center [231, 40] width 438 height 19
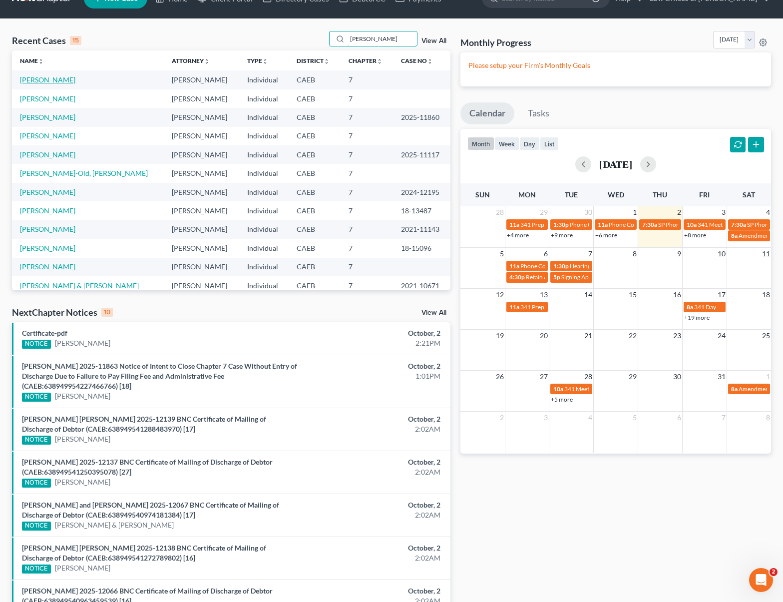
type input "[PERSON_NAME]"
click at [45, 80] on link "[PERSON_NAME]" at bounding box center [47, 79] width 55 height 8
select select "0"
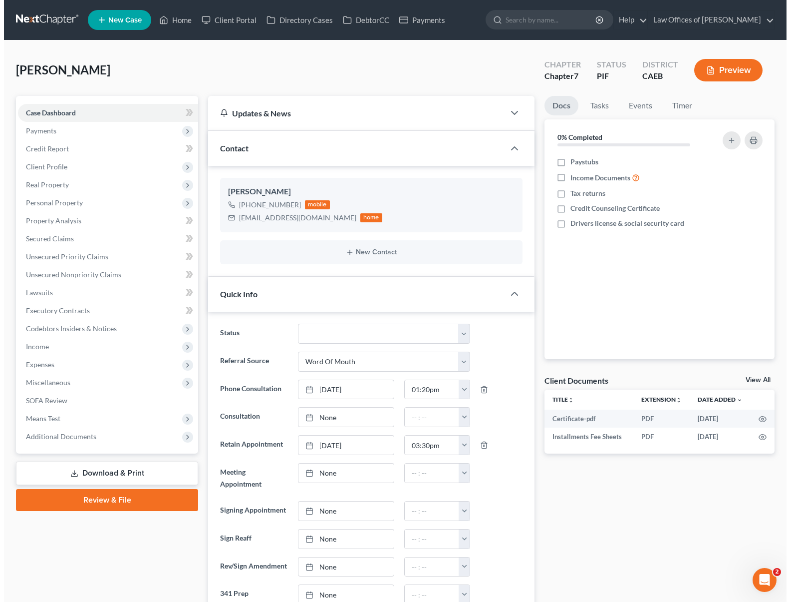
scroll to position [593, 0]
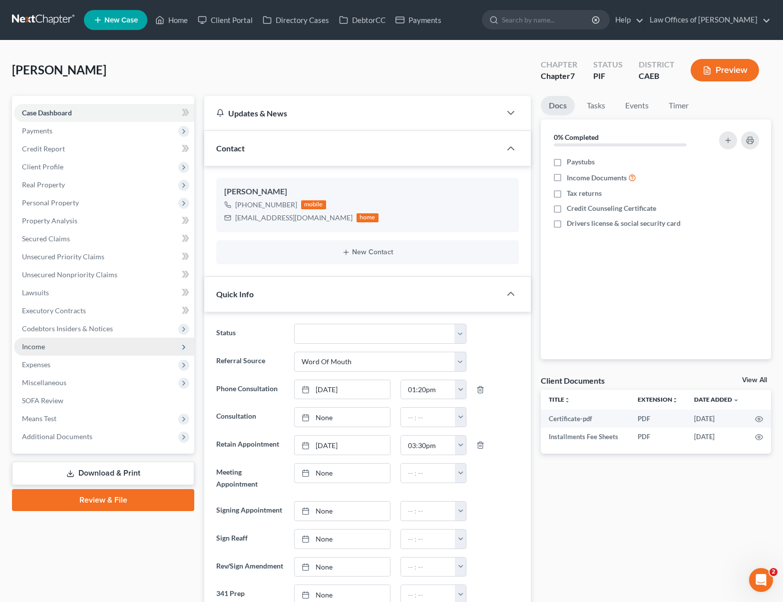
click at [45, 349] on span "Income" at bounding box center [104, 347] width 180 height 18
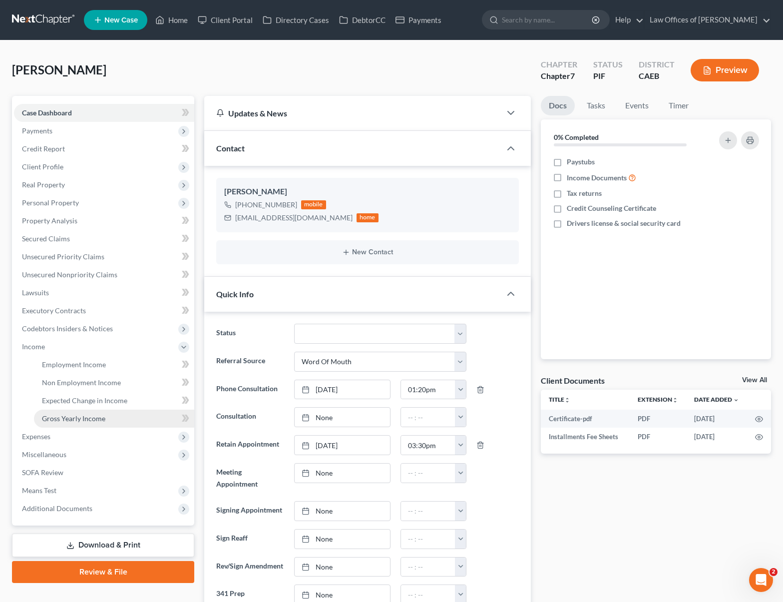
click at [82, 417] on span "Gross Yearly Income" at bounding box center [73, 418] width 63 height 8
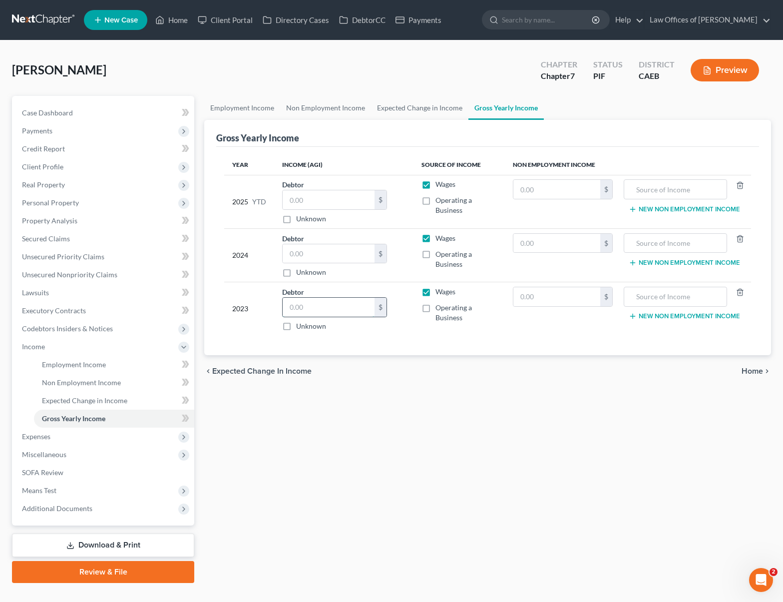
click at [315, 305] on input "text" at bounding box center [329, 307] width 92 height 19
type input "50,583"
click at [322, 252] on input "text" at bounding box center [329, 253] width 92 height 19
type input "63,231"
click at [77, 223] on link "Property Analysis" at bounding box center [104, 221] width 180 height 18
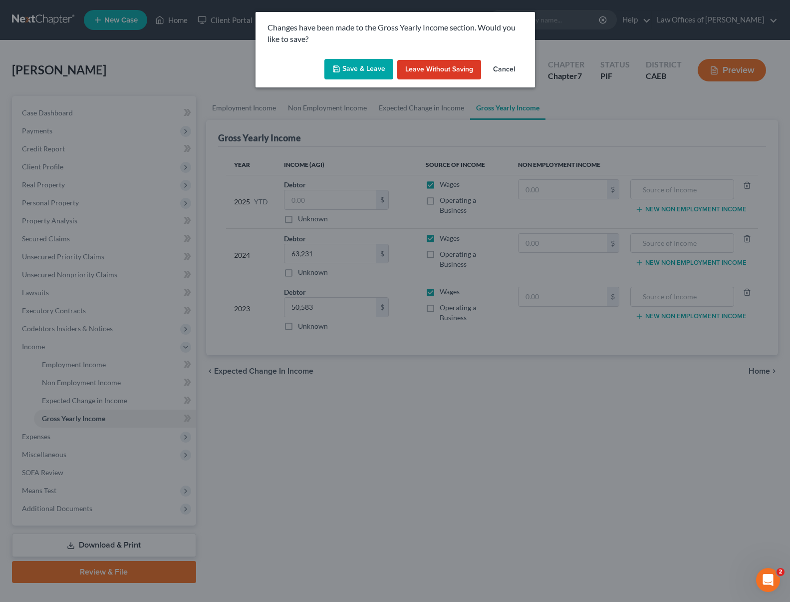
click at [353, 73] on button "Save & Leave" at bounding box center [359, 69] width 69 height 21
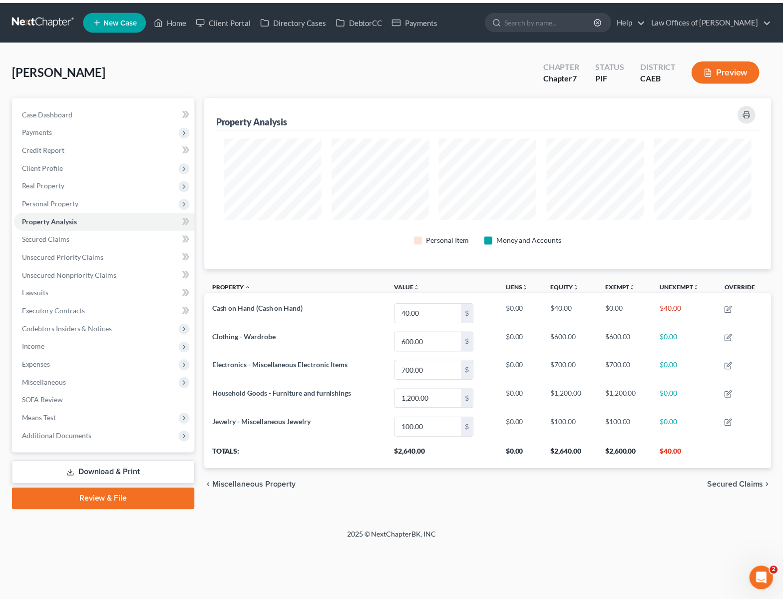
scroll to position [173, 572]
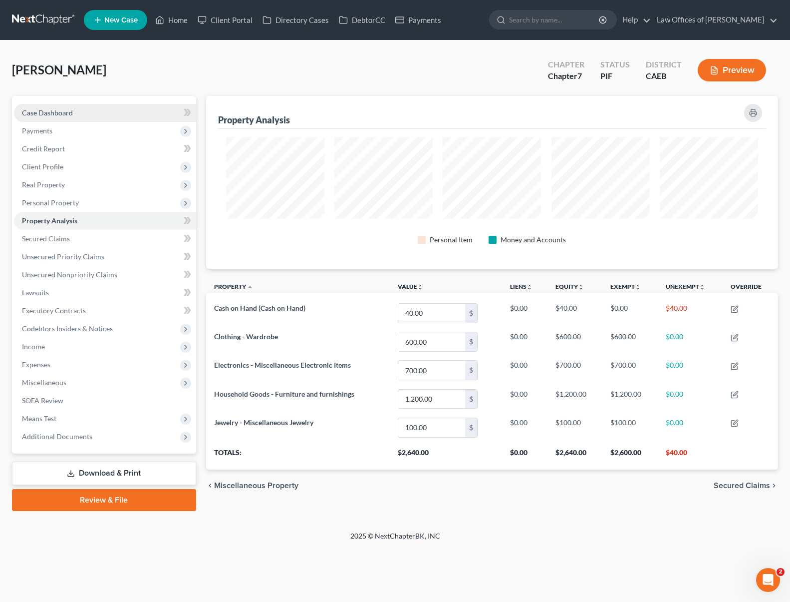
click at [63, 110] on span "Case Dashboard" at bounding box center [47, 112] width 51 height 8
select select "0"
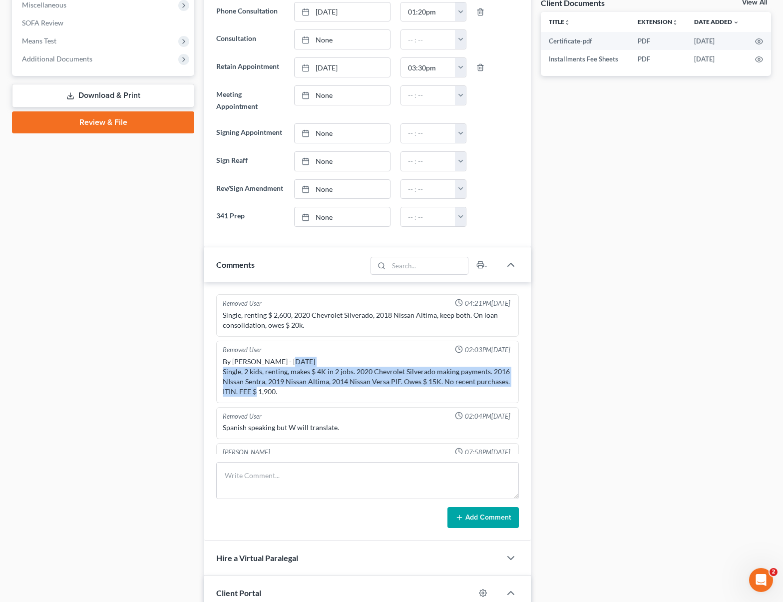
drag, startPoint x: 224, startPoint y: 372, endPoint x: 384, endPoint y: 388, distance: 160.6
click at [384, 388] on div "By [PERSON_NAME] - [DATE] Single, 2 kids, renting, makes $ 4K in 2 jobs. 2020 C…" at bounding box center [368, 377] width 290 height 40
copy div "Single, 2 kids, renting, makes $ 4K in 2 jobs. 2020 Chevrolet Silverado making …"
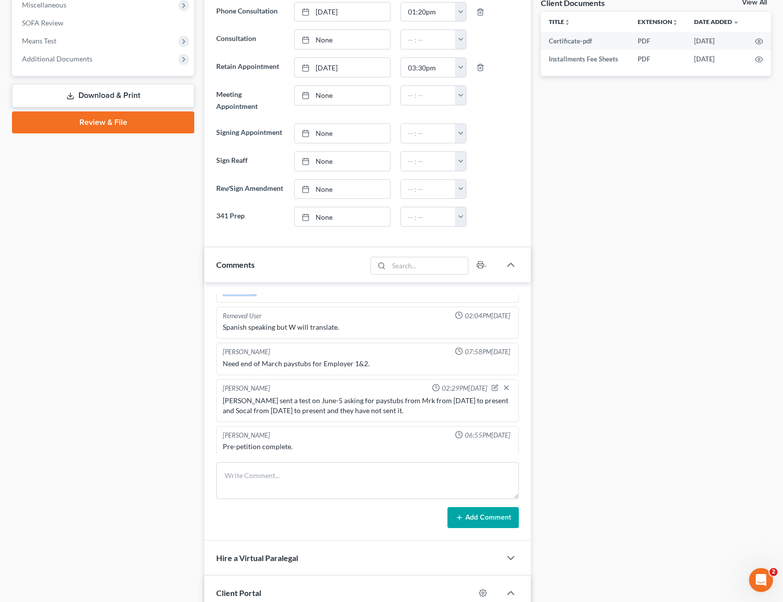
scroll to position [104, 0]
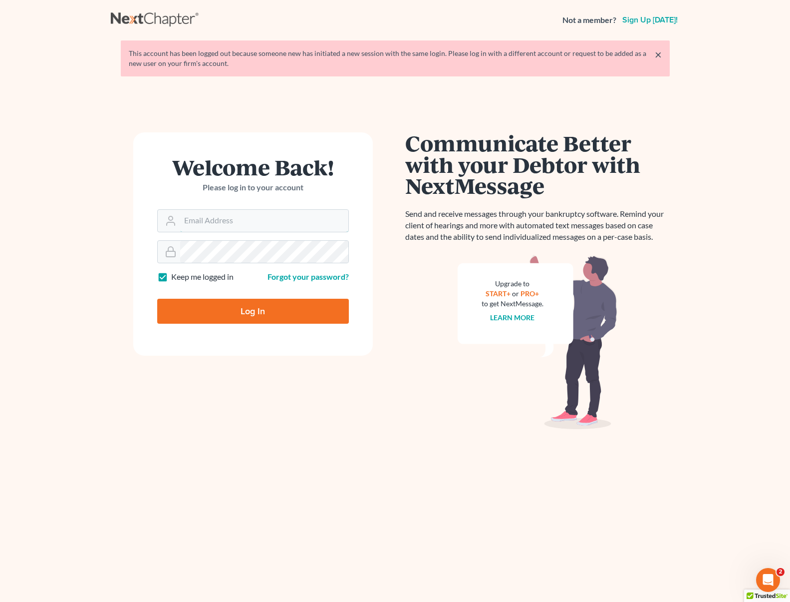
type input "[EMAIL_ADDRESS][DOMAIN_NAME]"
click at [276, 305] on input "Log In" at bounding box center [253, 311] width 192 height 25
type input "Thinking..."
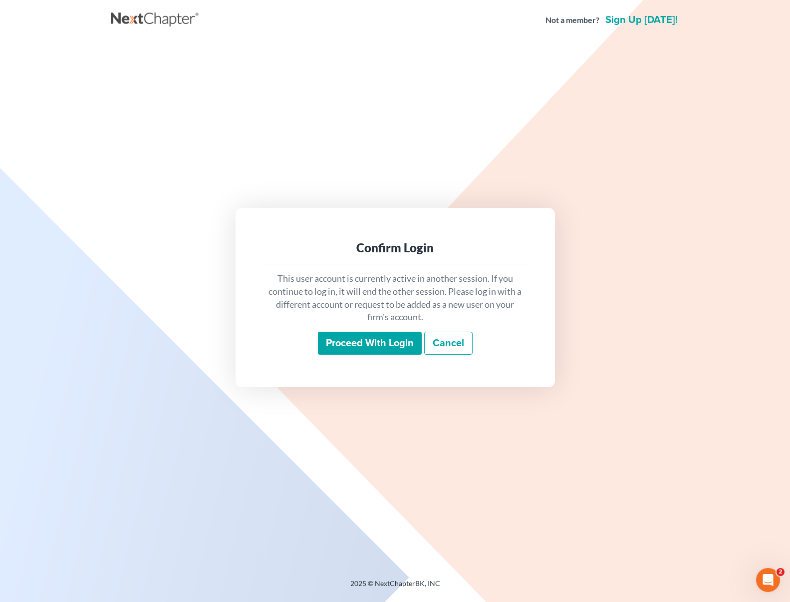
click at [373, 338] on input "Proceed with login" at bounding box center [370, 343] width 104 height 23
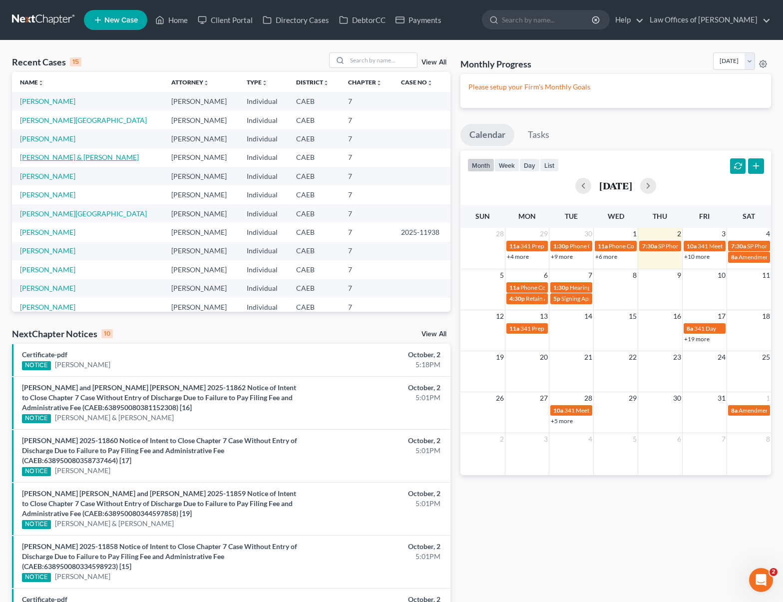
click at [73, 161] on link "Navarrette, Efrain & Petra" at bounding box center [79, 157] width 119 height 8
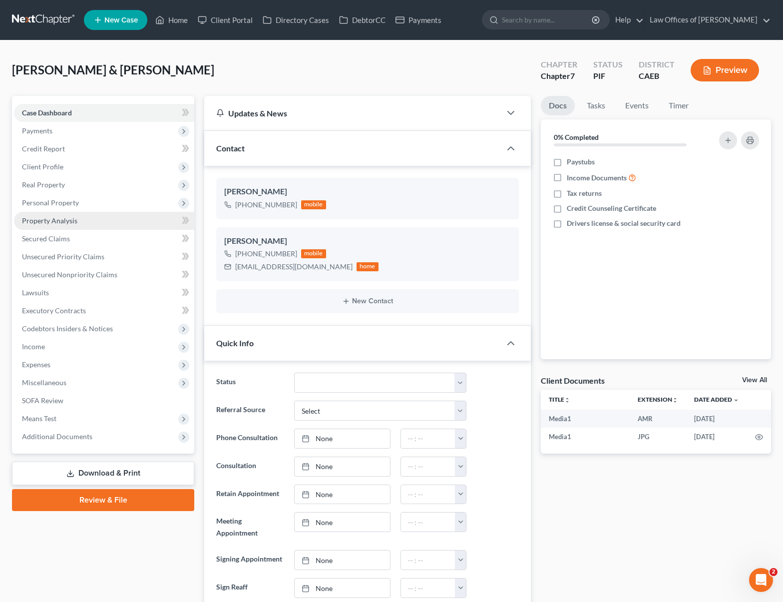
scroll to position [2824, 0]
click at [86, 204] on span "Personal Property" at bounding box center [104, 203] width 180 height 18
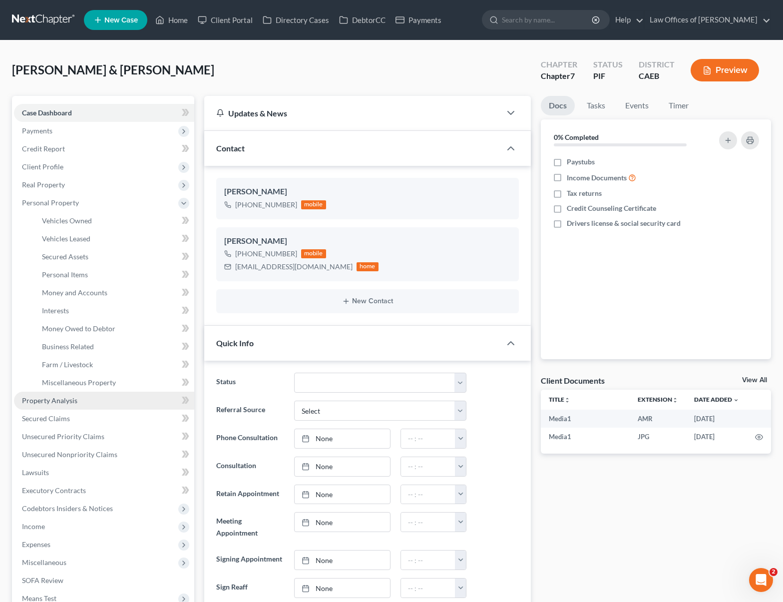
click at [79, 403] on link "Property Analysis" at bounding box center [104, 400] width 180 height 18
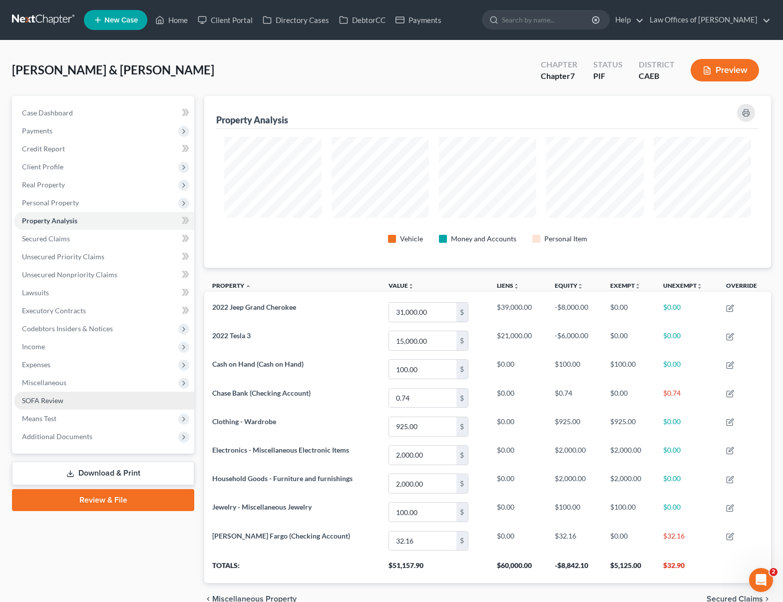
scroll to position [172, 567]
